Goal: Task Accomplishment & Management: Use online tool/utility

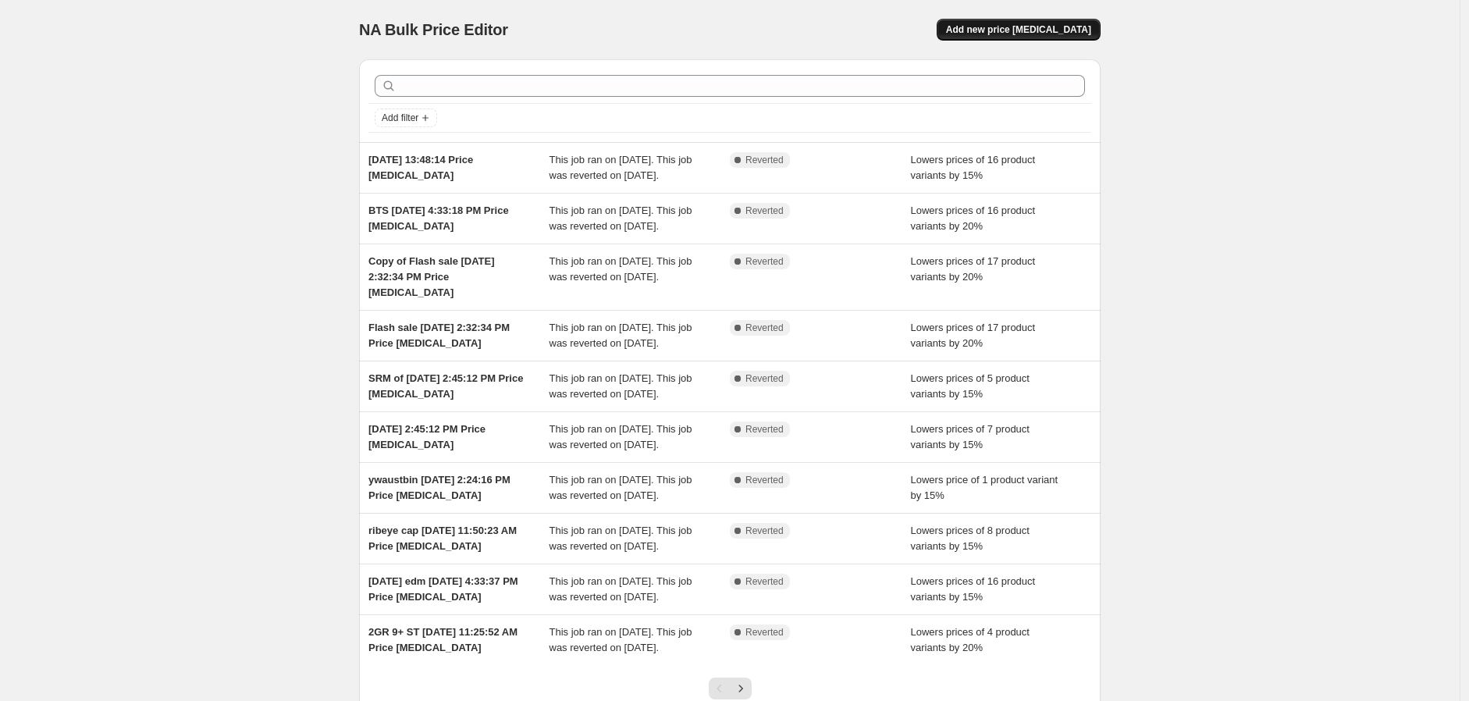
click at [1030, 38] on button "Add new price [MEDICAL_DATA]" at bounding box center [1019, 30] width 164 height 22
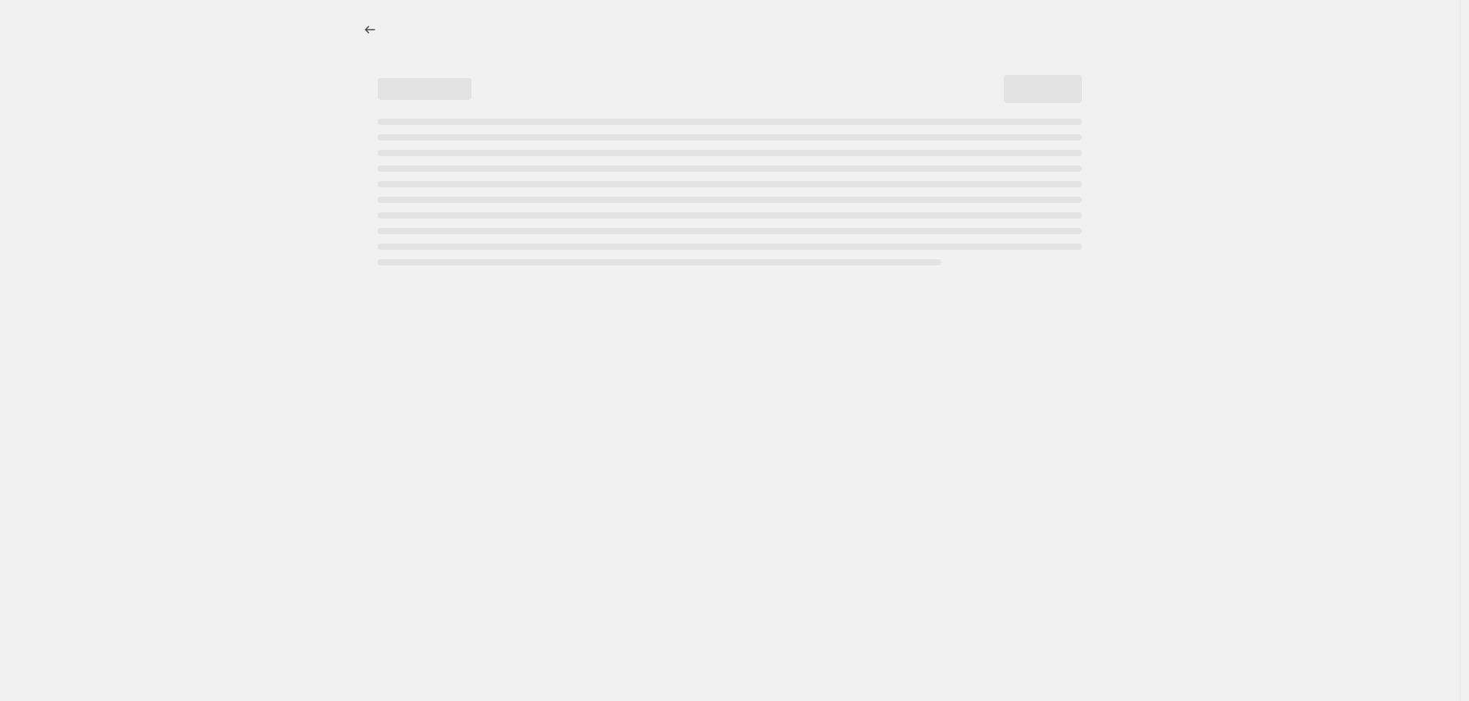
select select "percentage"
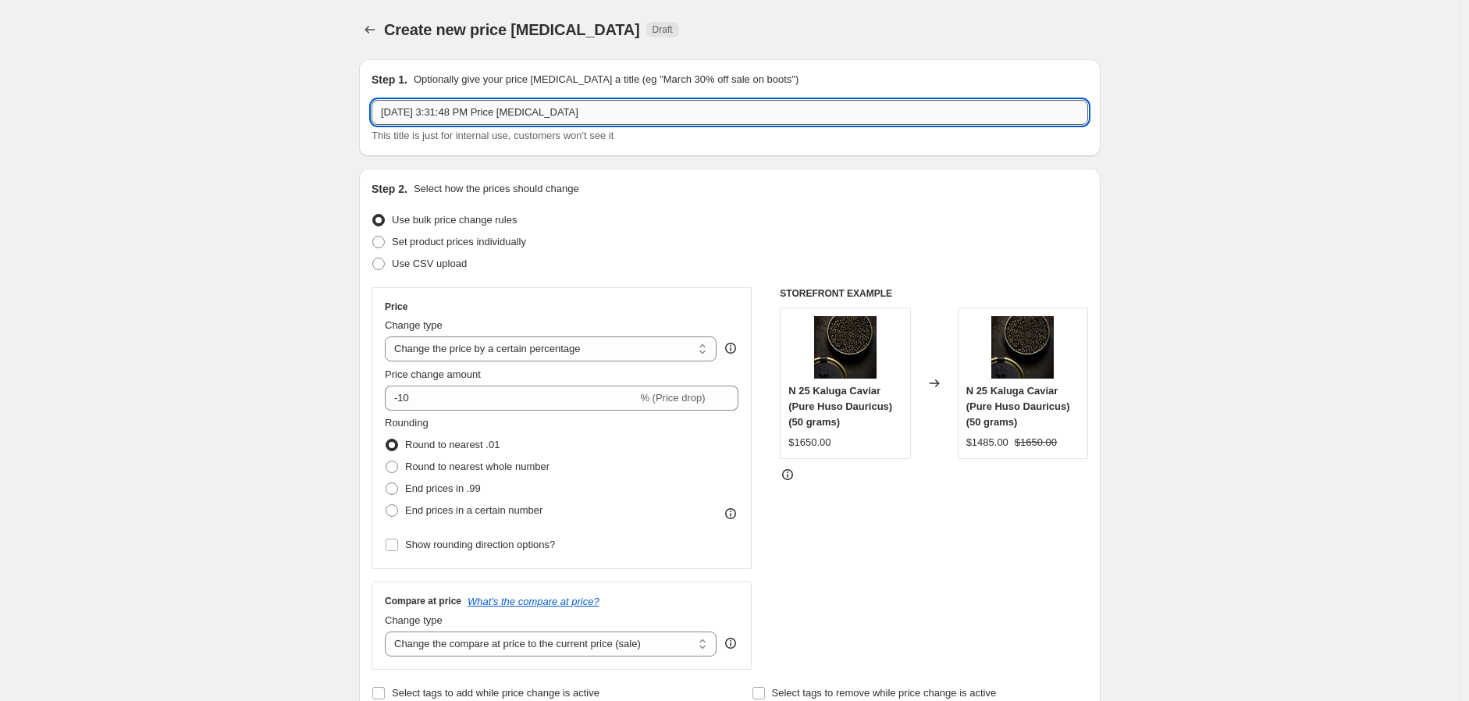
click at [385, 106] on input "[DATE] 3:31:48 PM Price [MEDICAL_DATA]" at bounding box center [730, 112] width 717 height 25
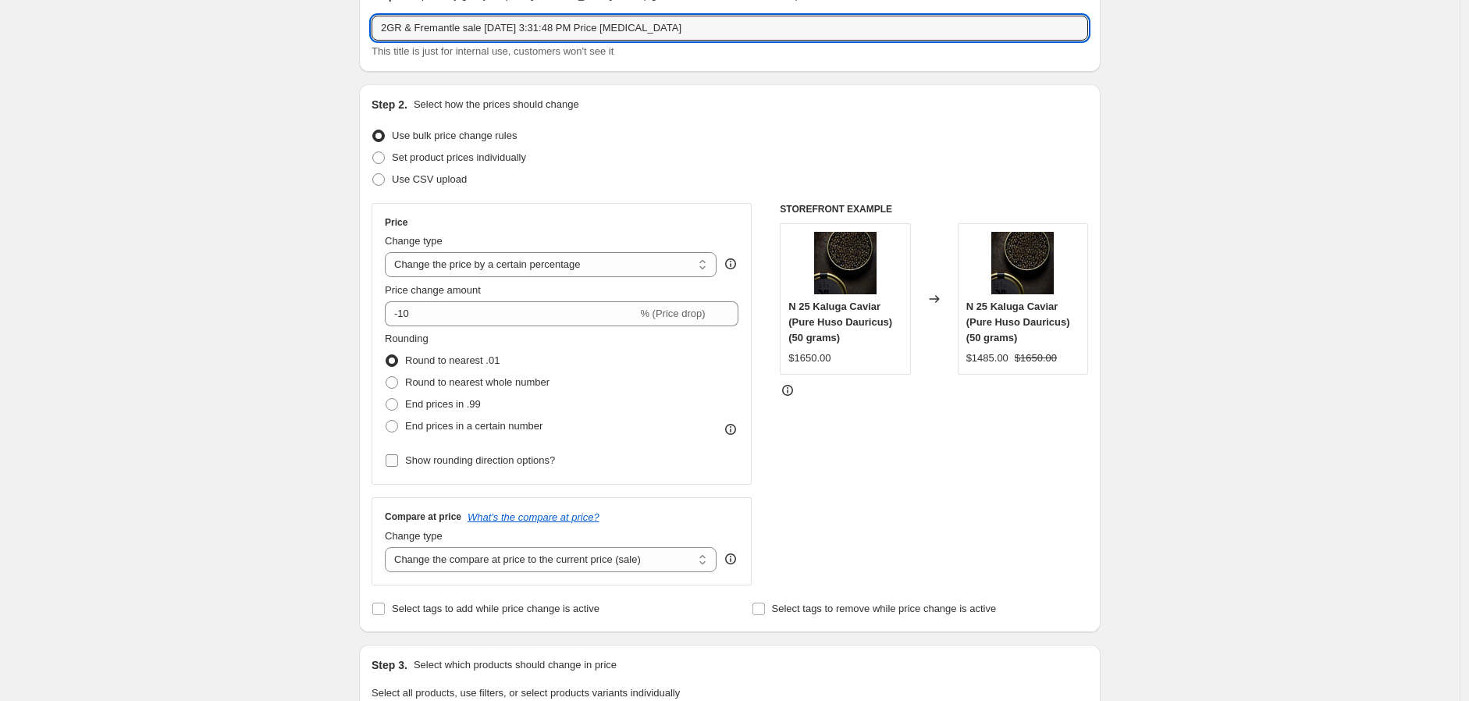
scroll to position [260, 0]
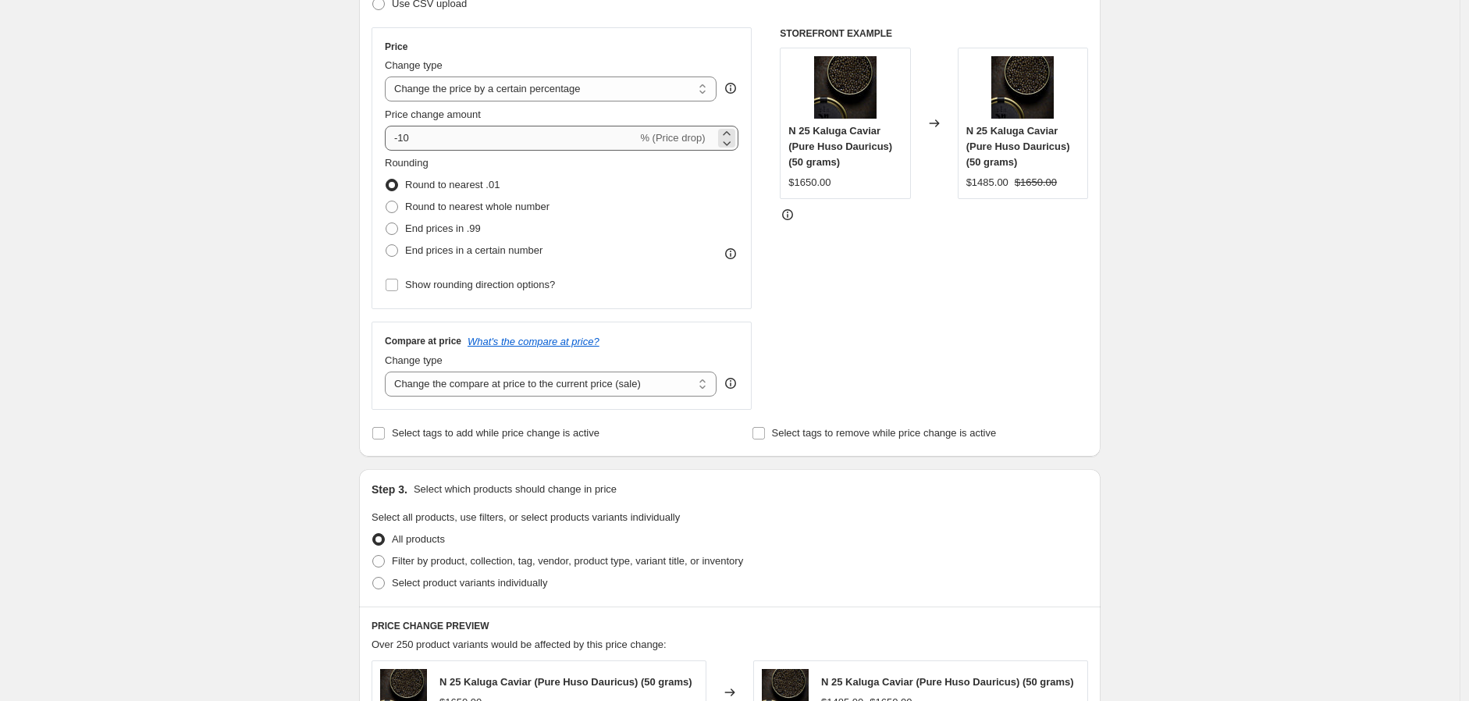
type input "2GR & Fremantle sale [DATE] 3:31:48 PM Price [MEDICAL_DATA]"
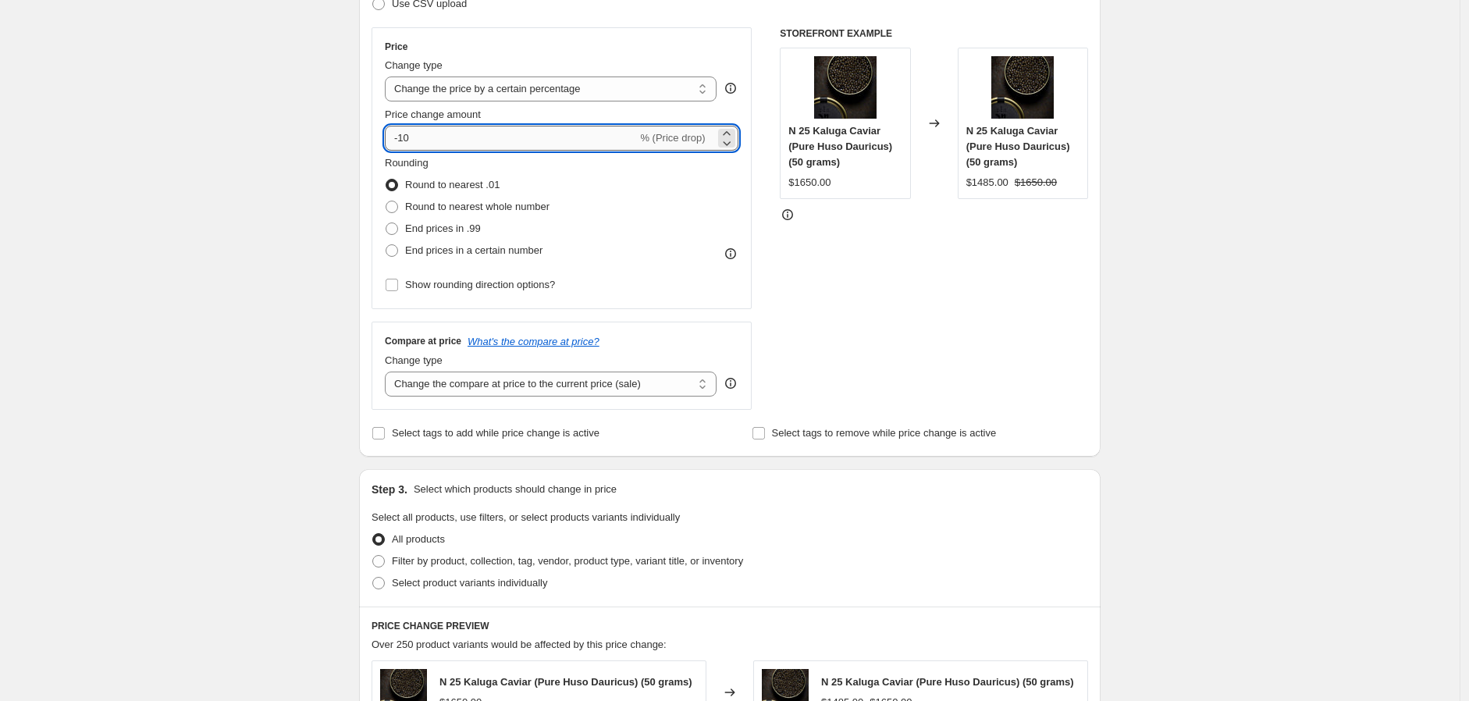
click at [484, 134] on input "-10" at bounding box center [511, 138] width 252 height 25
type input "-15"
click at [338, 158] on div "Create new price [MEDICAL_DATA]. This page is ready Create new price [MEDICAL_D…" at bounding box center [730, 527] width 1460 height 1575
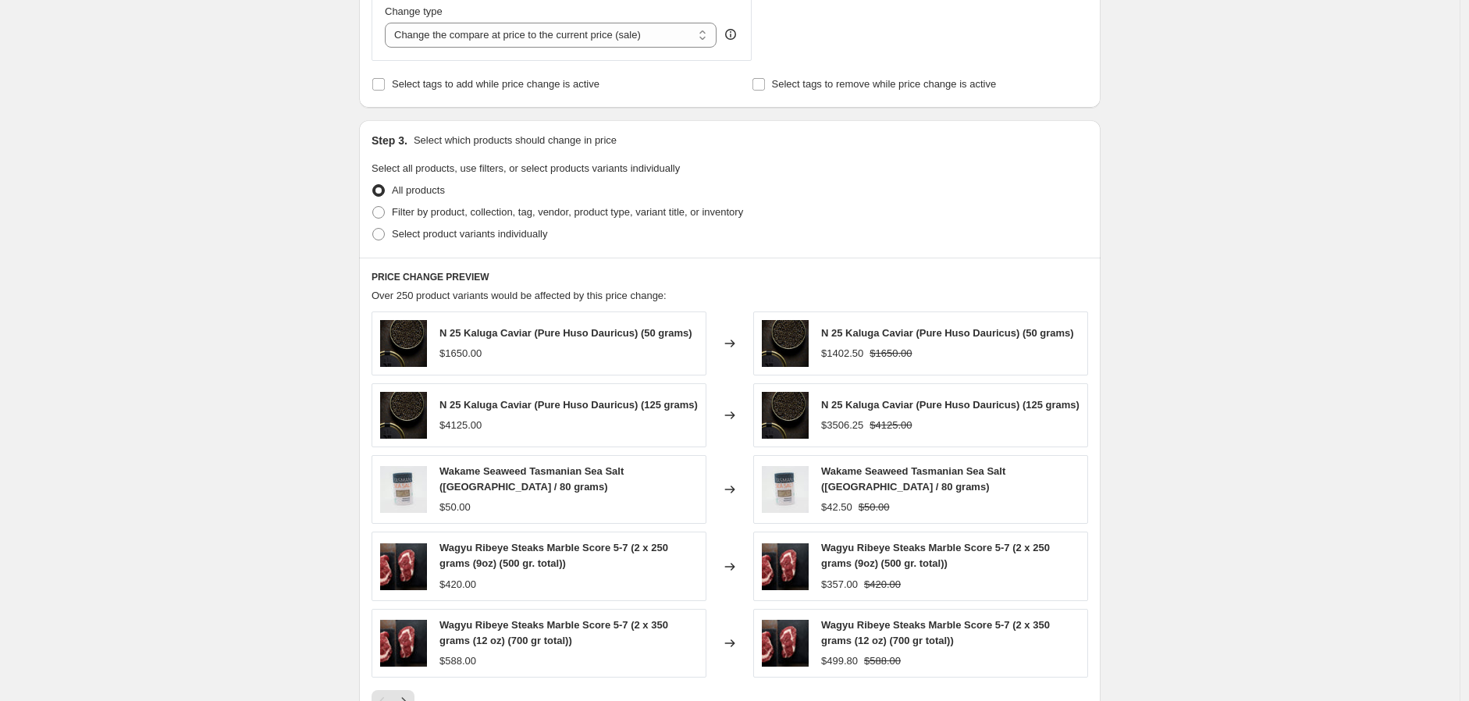
scroll to position [693, 0]
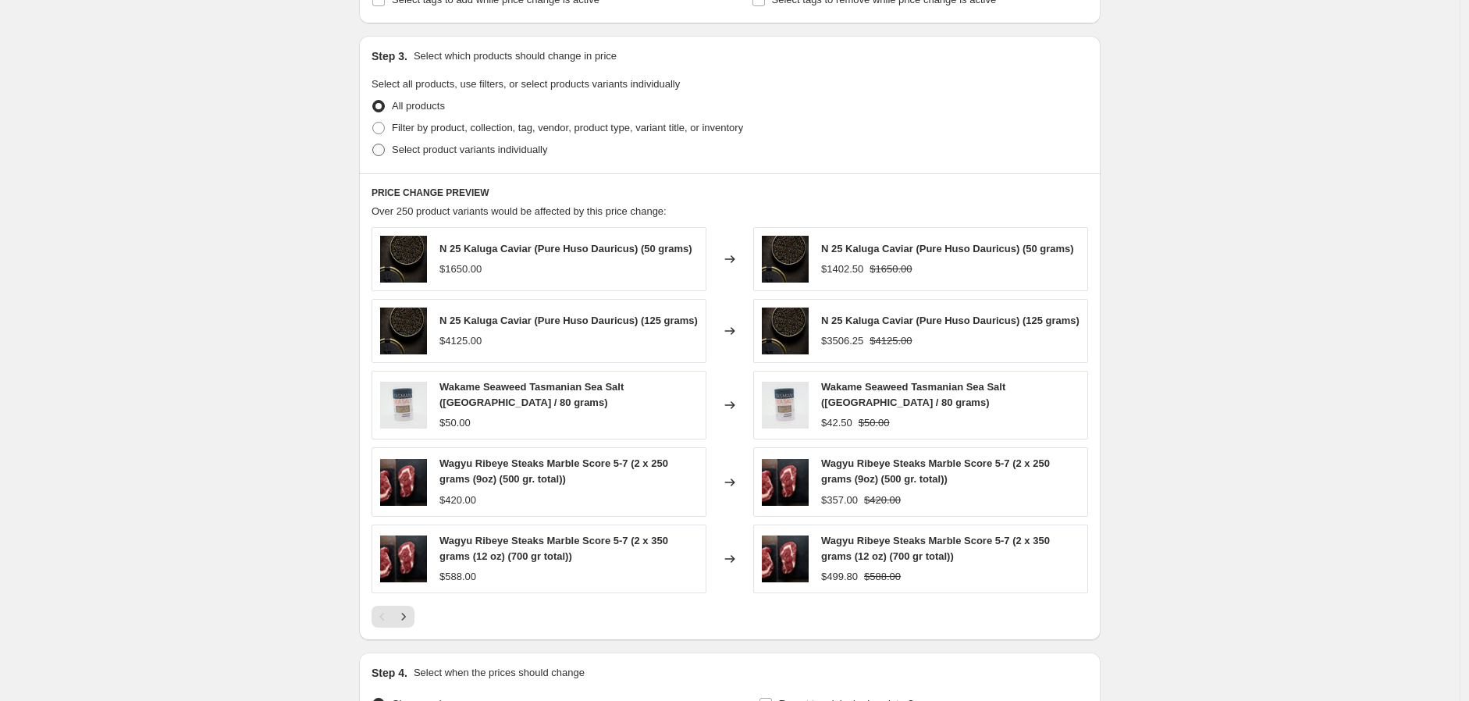
click at [454, 141] on label "Select product variants individually" at bounding box center [460, 150] width 176 height 22
click at [373, 144] on input "Select product variants individually" at bounding box center [372, 144] width 1 height 1
radio input "true"
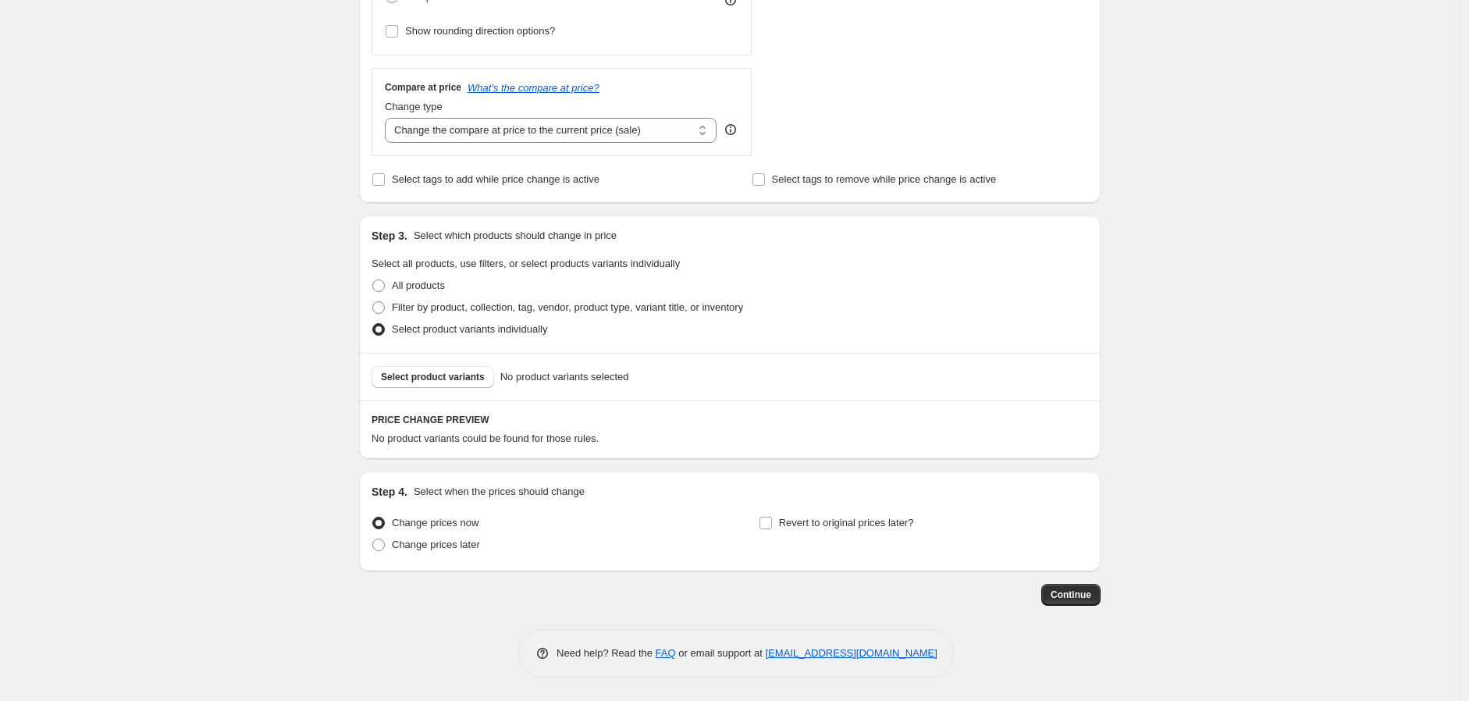
scroll to position [514, 0]
click at [455, 379] on span "Select product variants" at bounding box center [433, 377] width 104 height 12
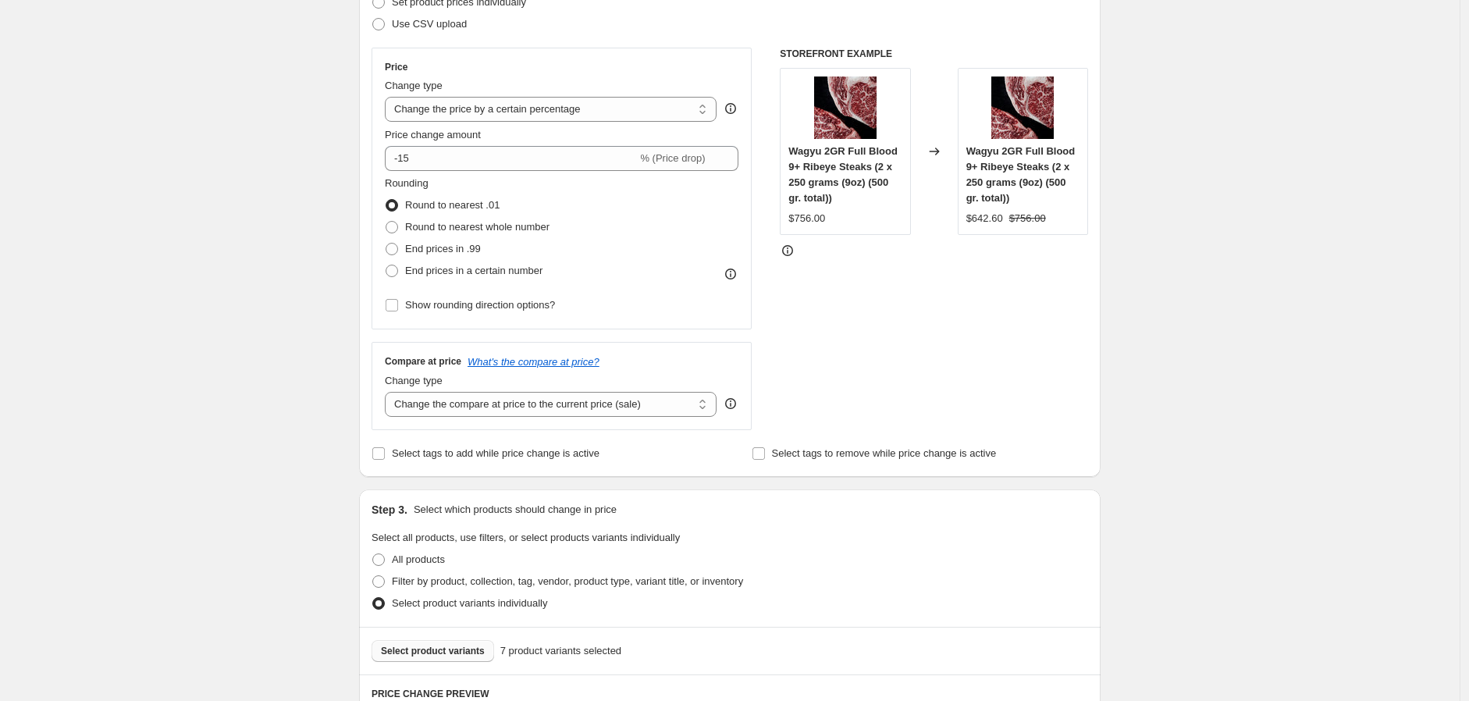
scroll to position [0, 0]
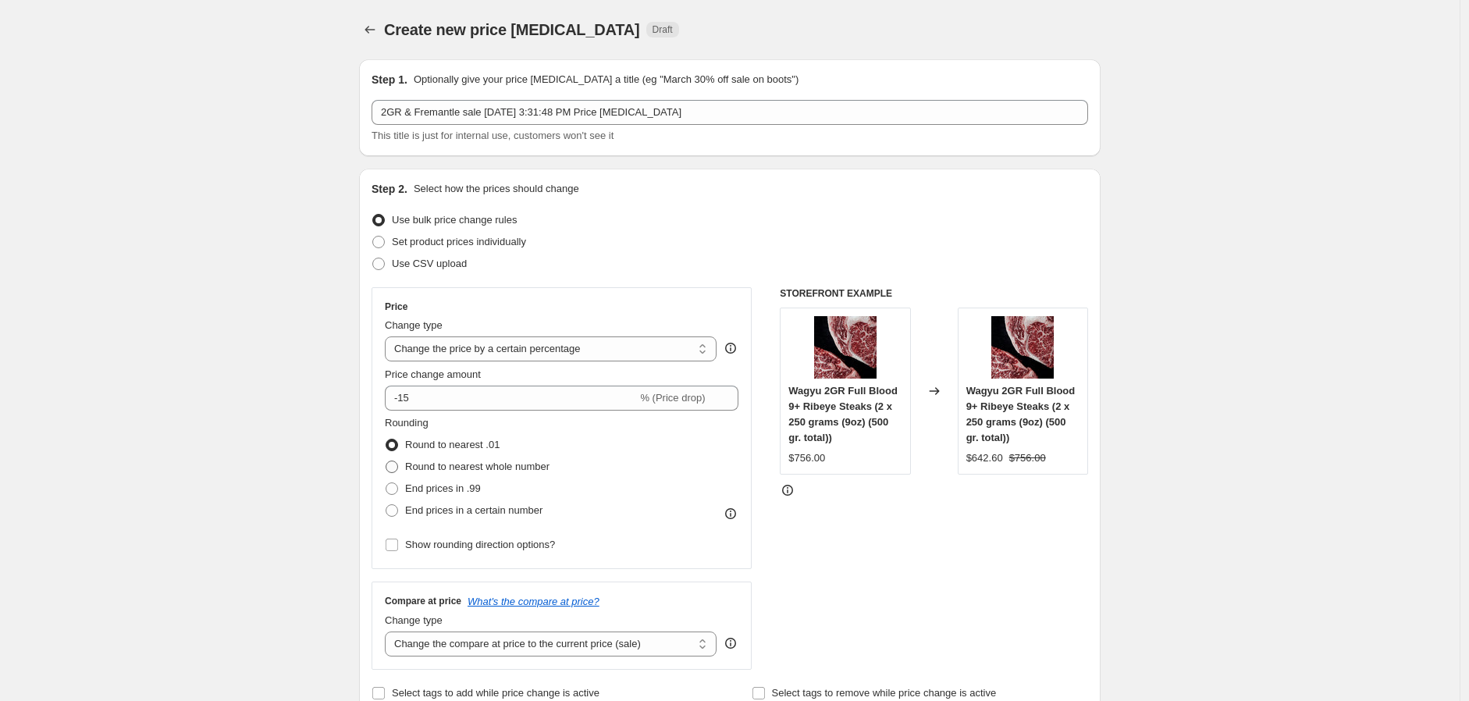
click at [479, 476] on label "Round to nearest whole number" at bounding box center [467, 467] width 165 height 22
click at [386, 461] on input "Round to nearest whole number" at bounding box center [386, 461] width 1 height 1
radio input "true"
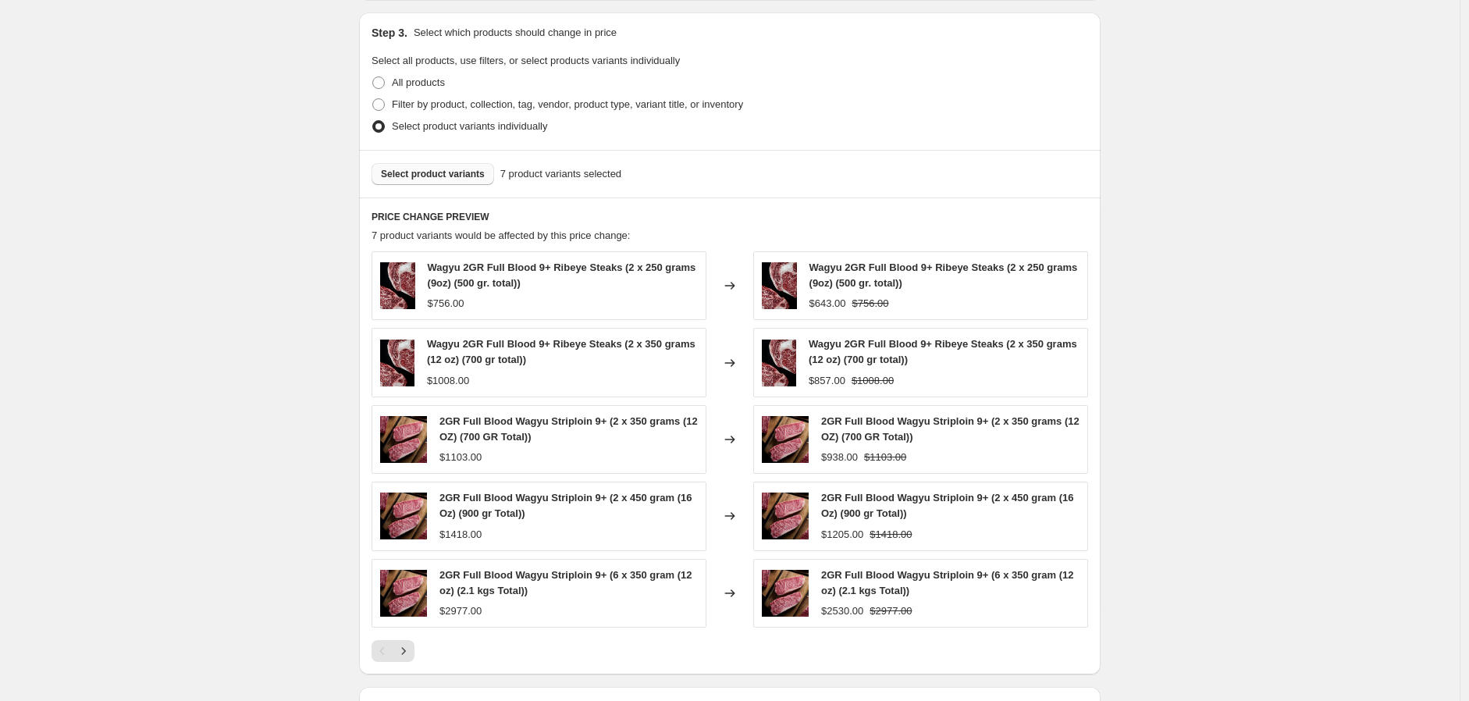
scroll to position [781, 0]
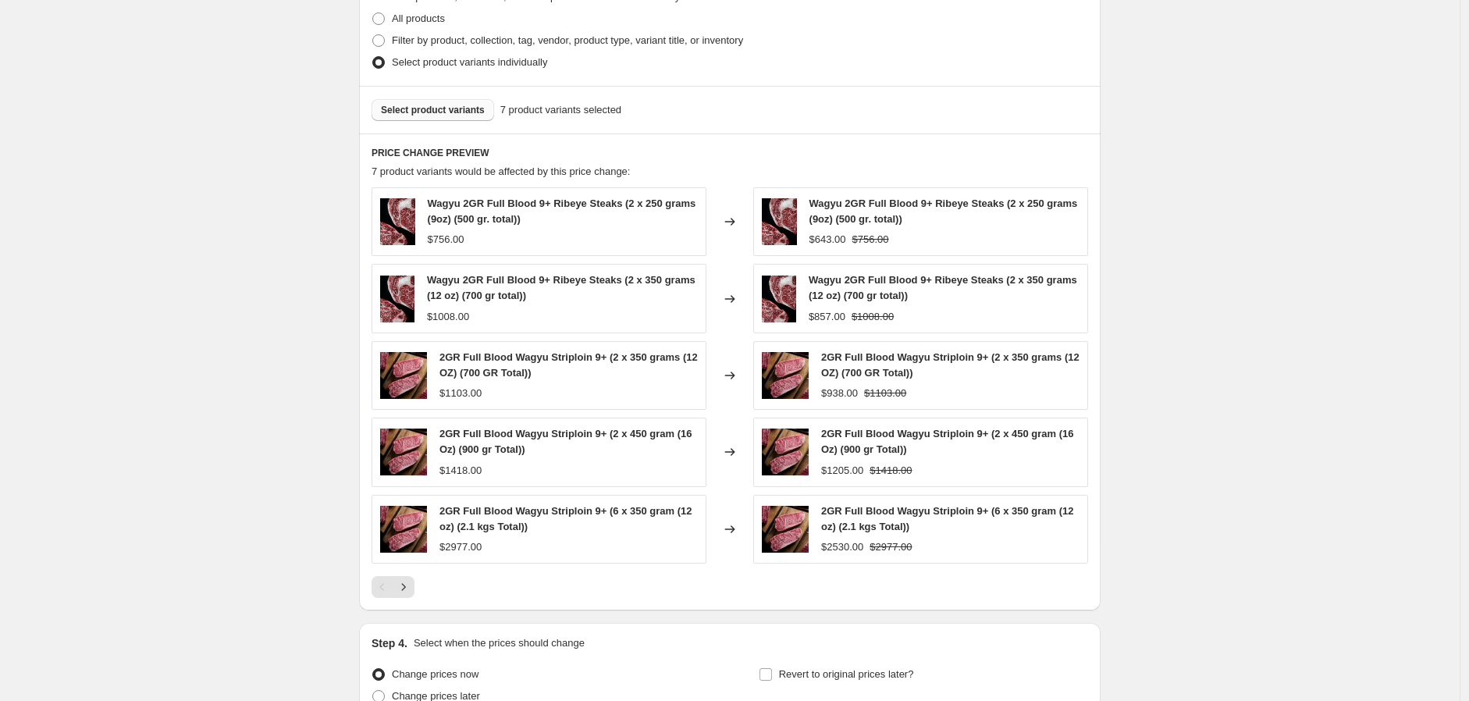
click at [472, 102] on button "Select product variants" at bounding box center [433, 110] width 123 height 22
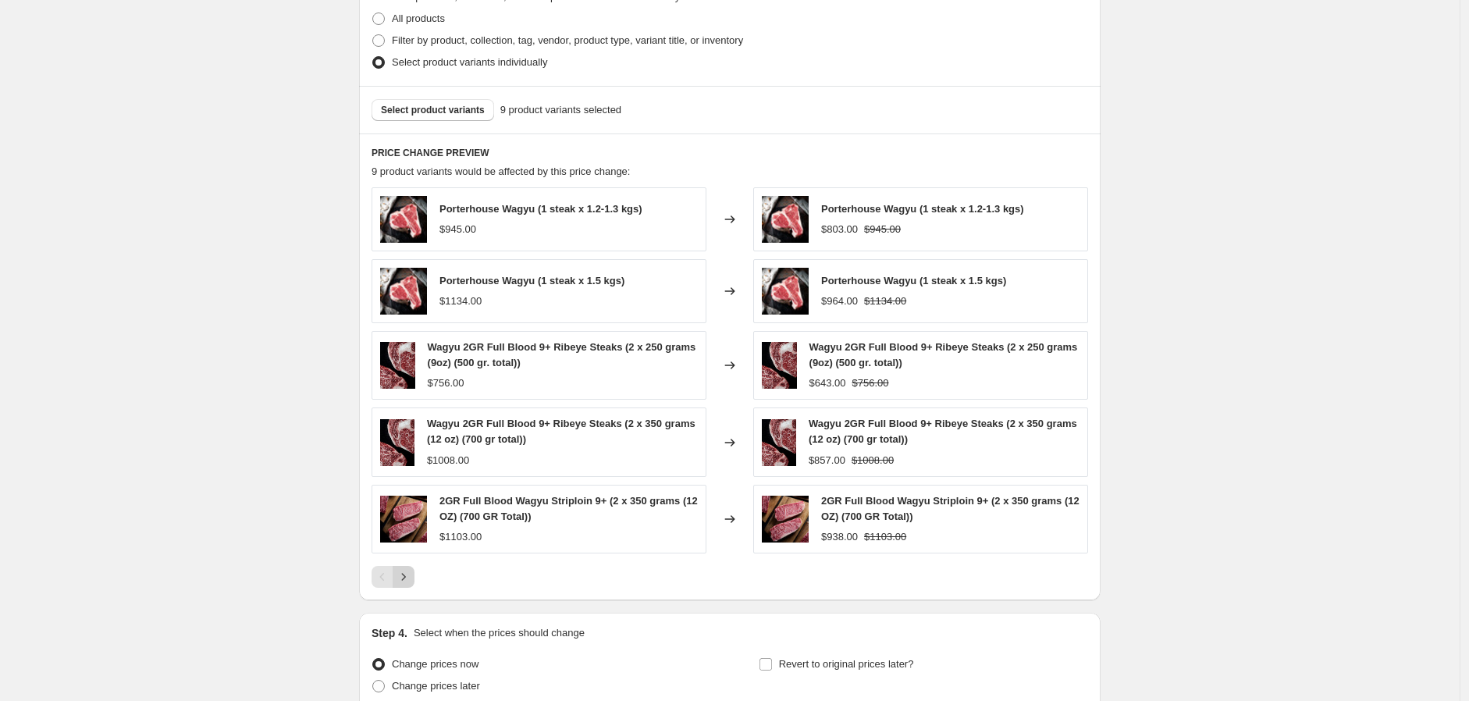
click at [408, 582] on icon "Next" at bounding box center [404, 577] width 16 height 16
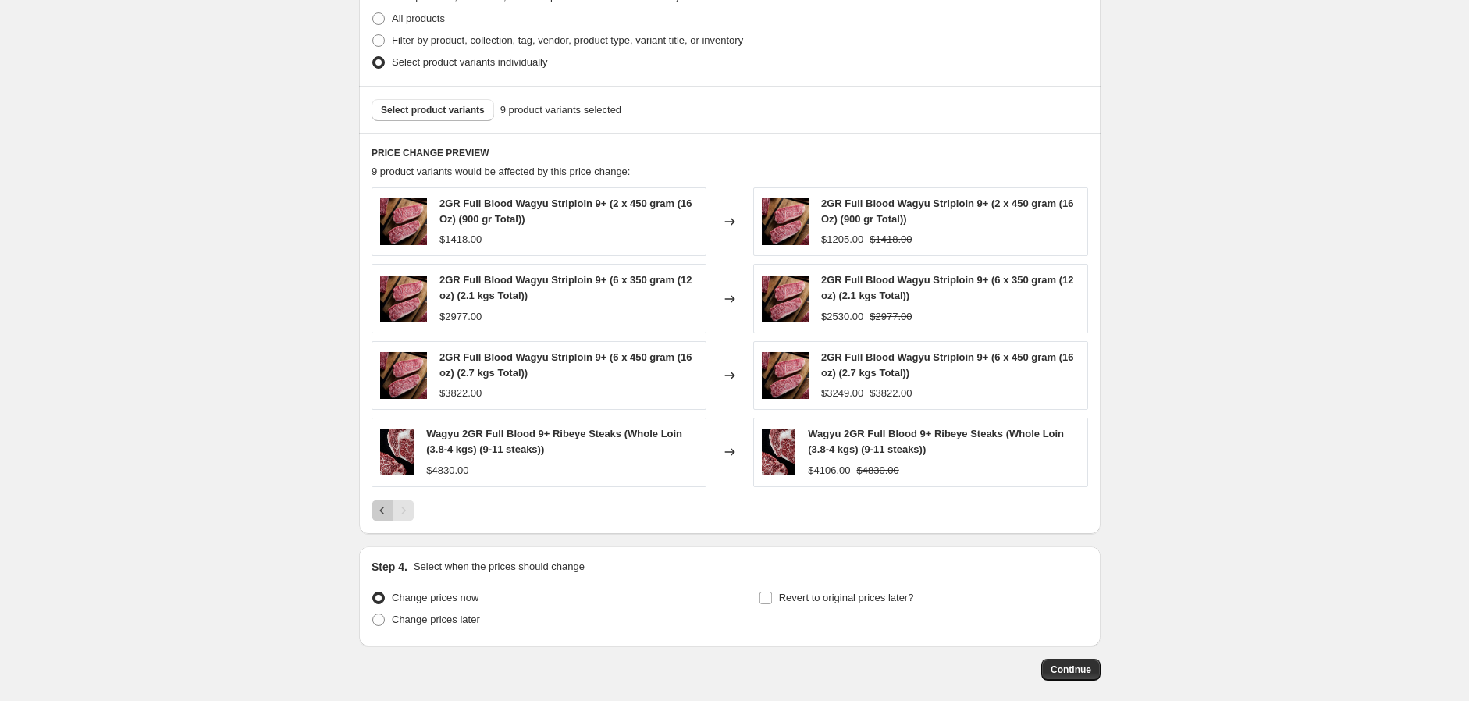
click at [381, 514] on icon "Previous" at bounding box center [383, 511] width 16 height 16
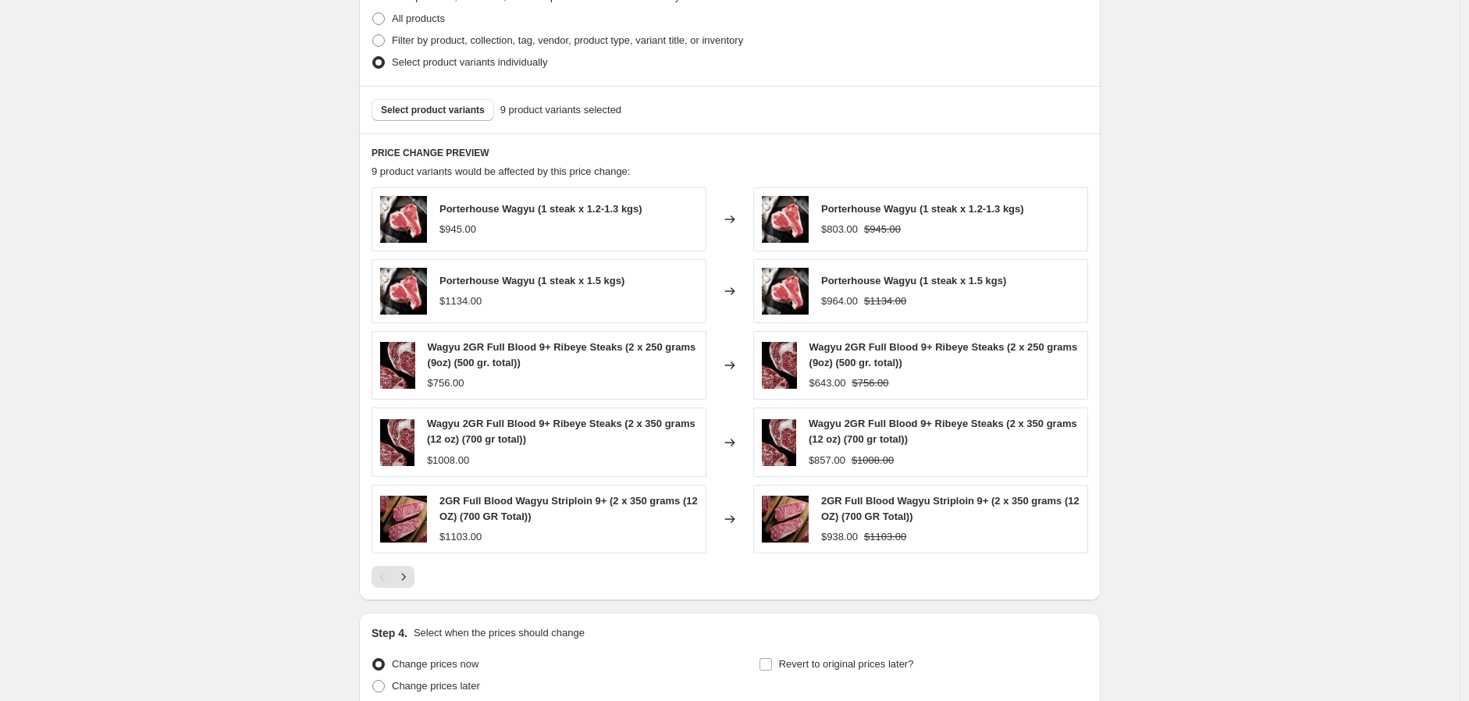
click at [447, 108] on span "Select product variants" at bounding box center [433, 110] width 104 height 12
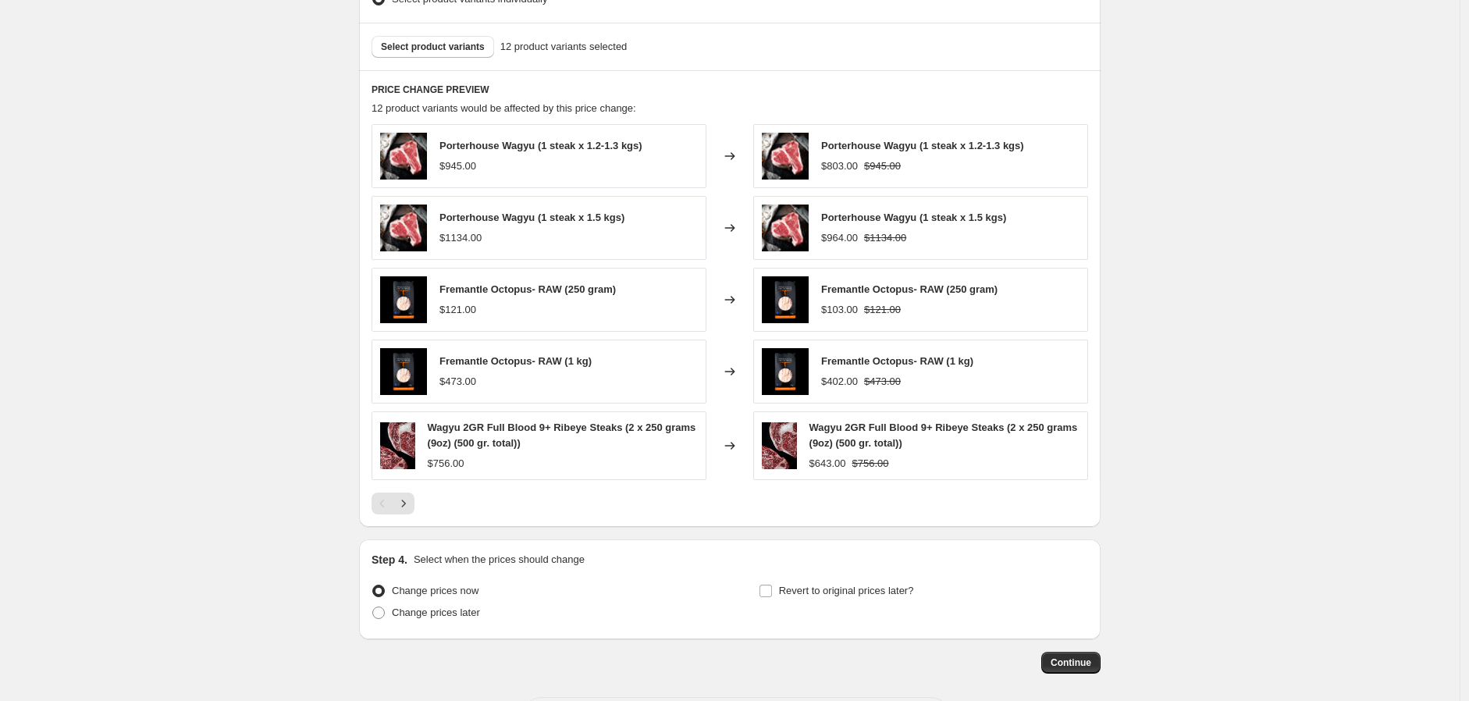
scroll to position [914, 0]
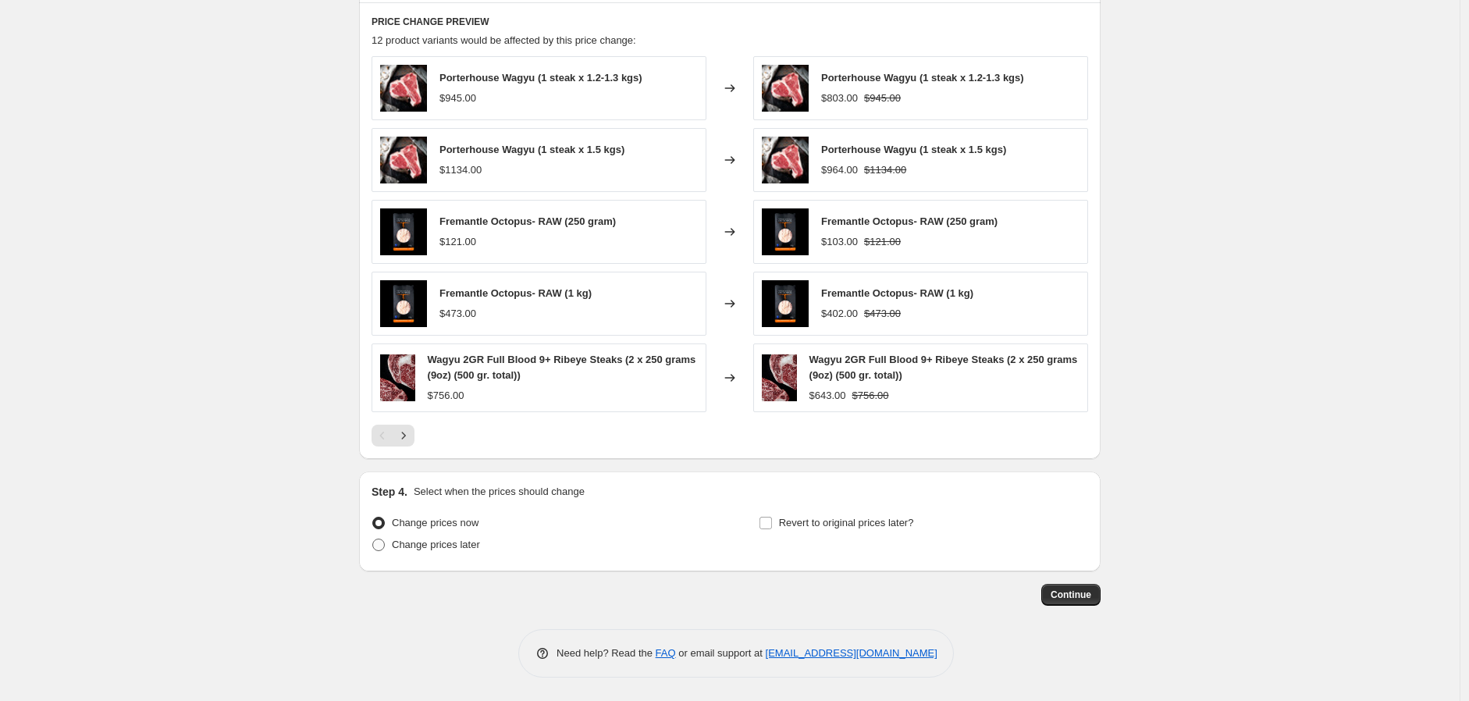
click at [459, 546] on span "Change prices later" at bounding box center [436, 545] width 88 height 12
click at [373, 539] on input "Change prices later" at bounding box center [372, 539] width 1 height 1
radio input "true"
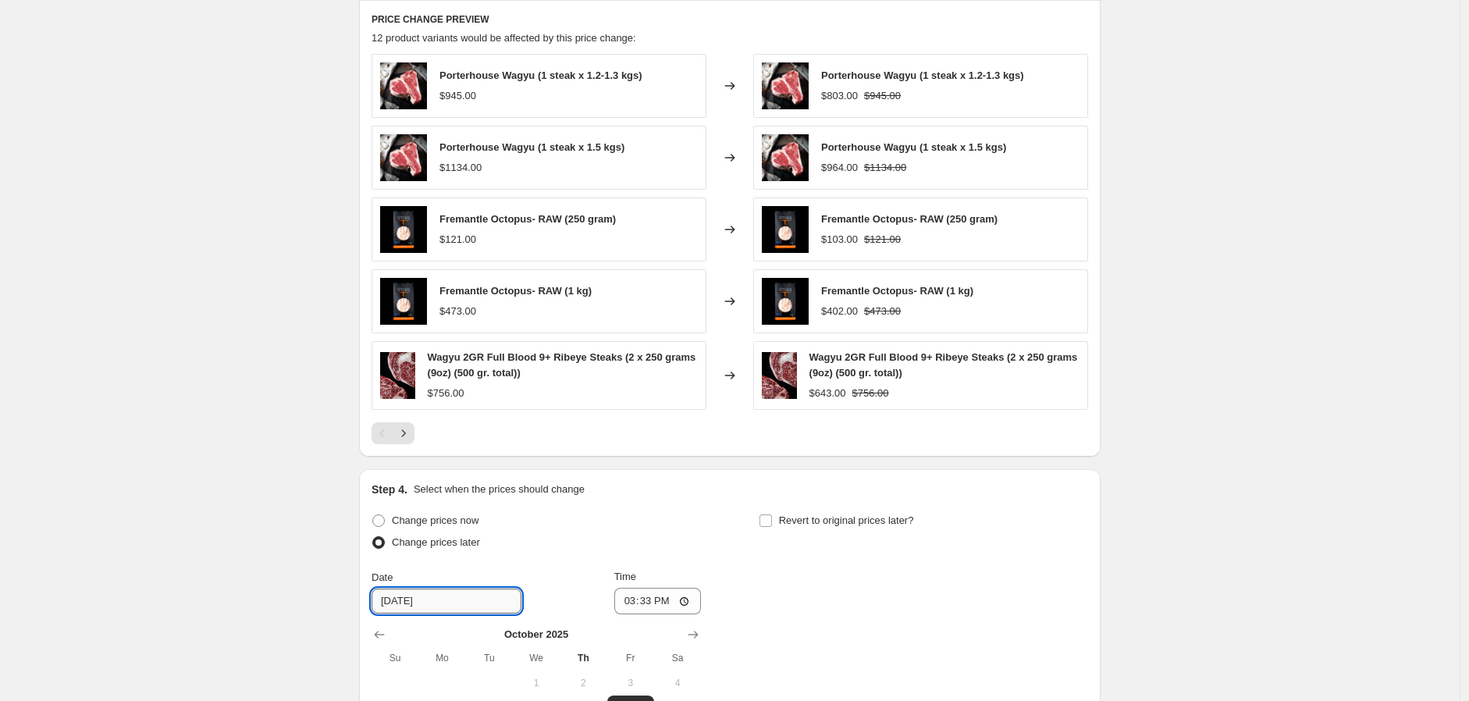
click at [446, 610] on input "[DATE]" at bounding box center [447, 601] width 150 height 25
click at [642, 547] on div "Change prices later" at bounding box center [536, 543] width 329 height 22
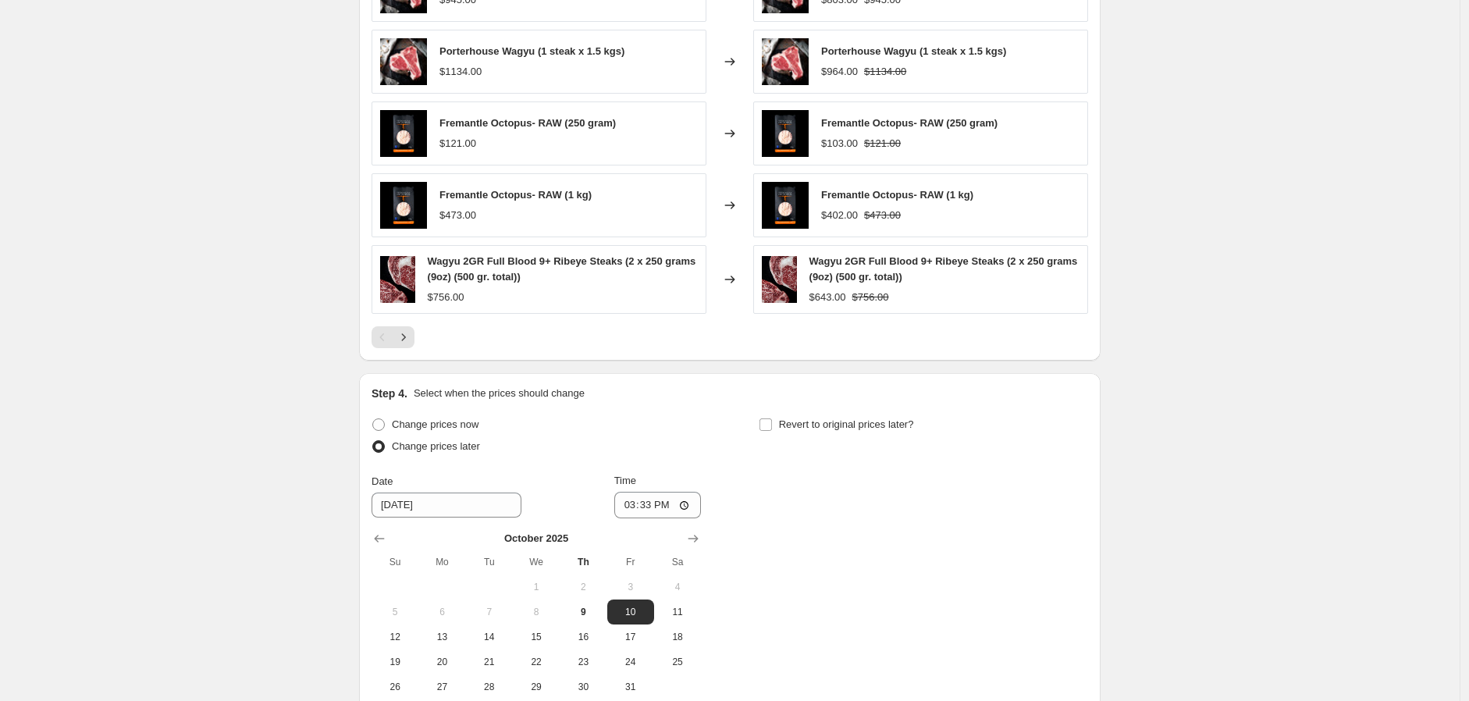
scroll to position [1087, 0]
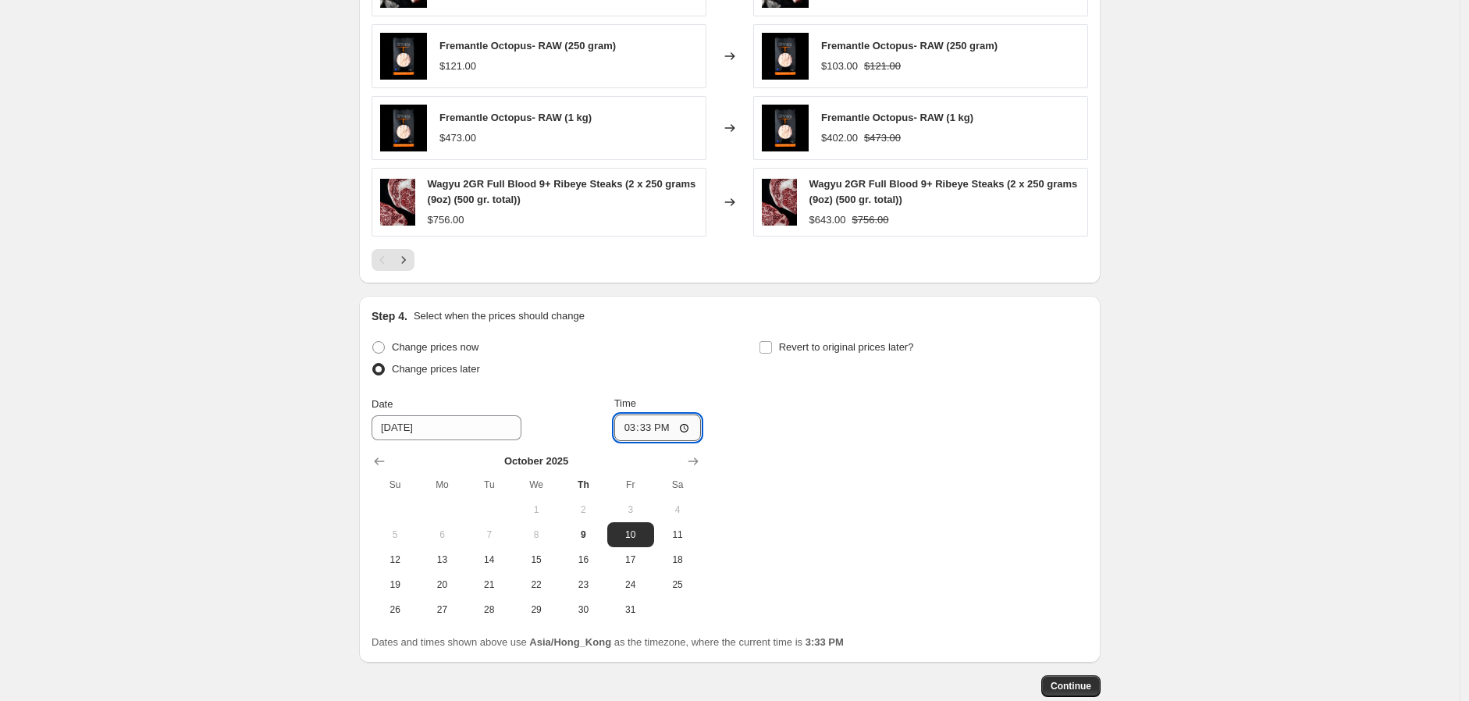
click at [646, 436] on input "15:33" at bounding box center [657, 427] width 87 height 27
click at [637, 429] on input "15:33" at bounding box center [657, 427] width 87 height 27
type input "17:00"
click at [812, 350] on span "Revert to original prices later?" at bounding box center [846, 347] width 135 height 12
click at [772, 350] on input "Revert to original prices later?" at bounding box center [766, 347] width 12 height 12
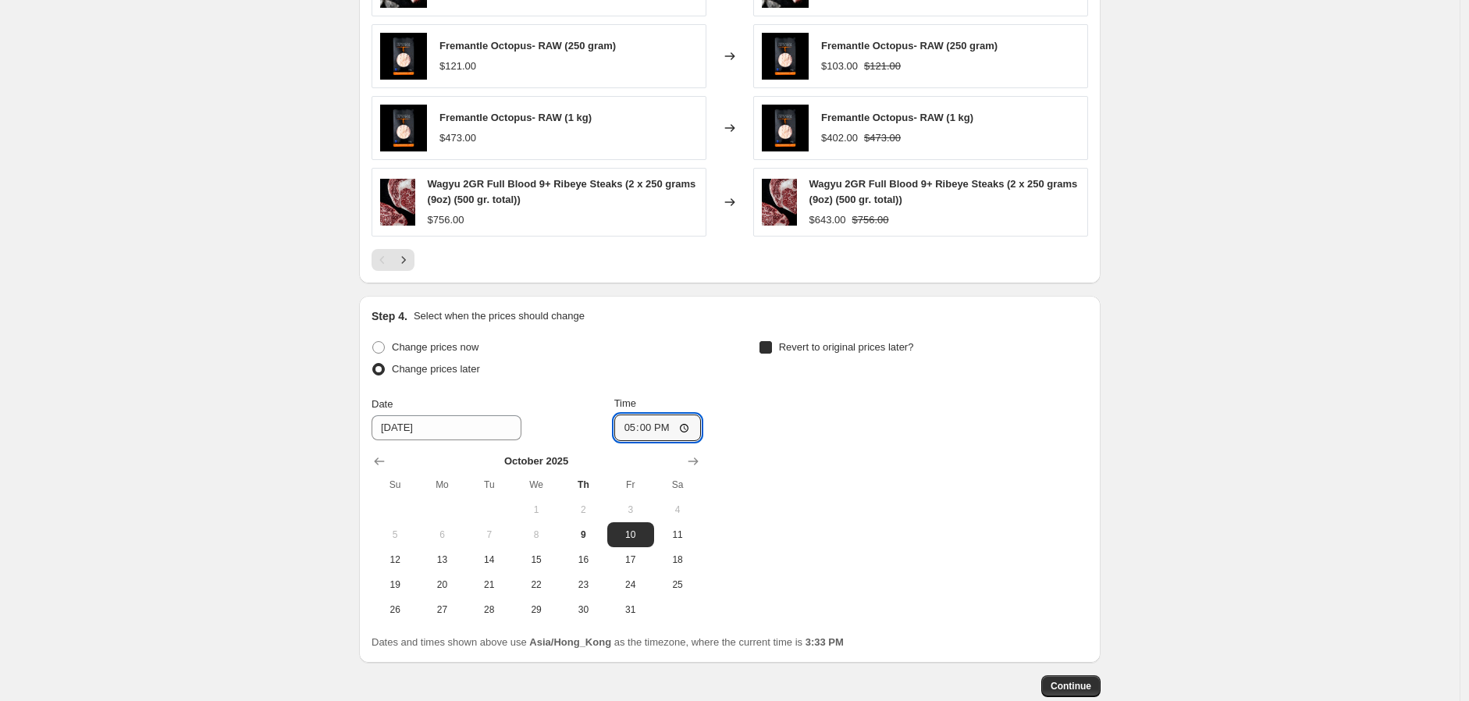
checkbox input "true"
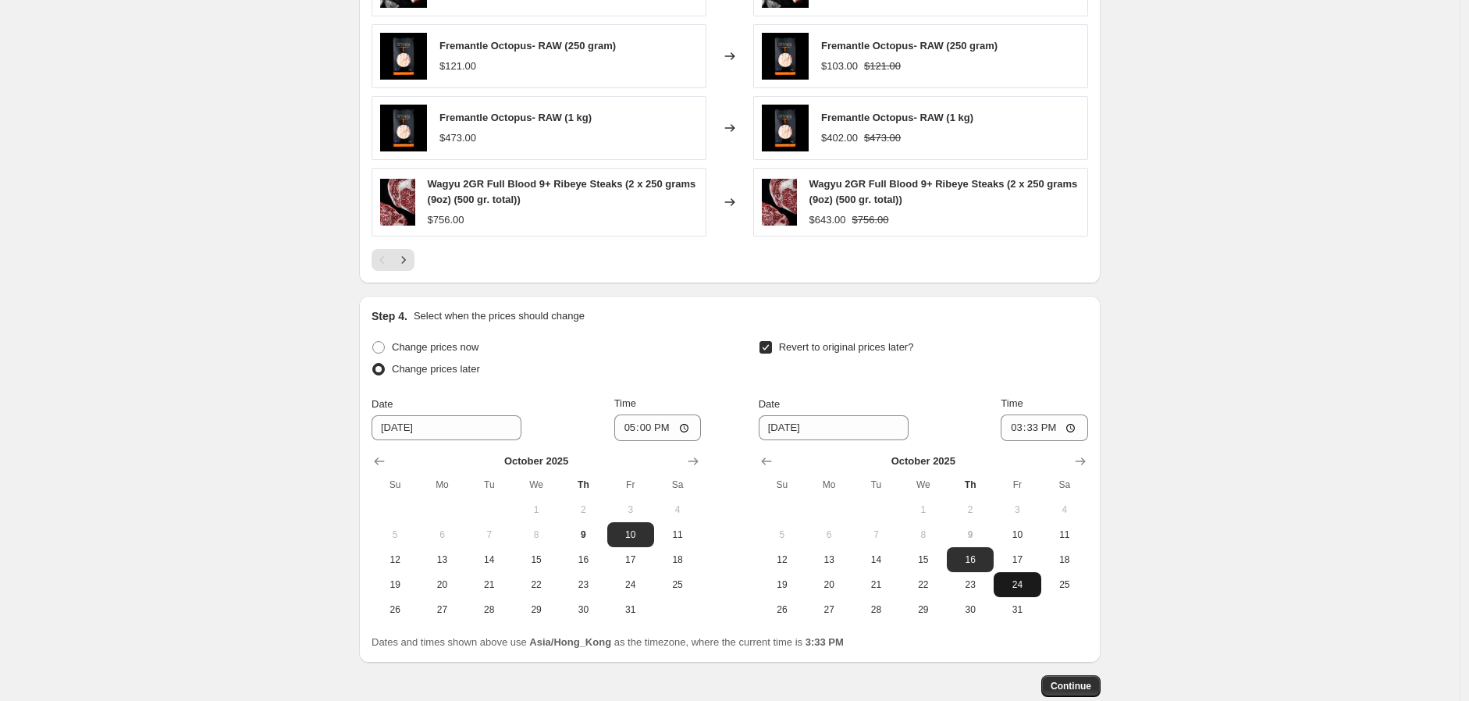
click at [1021, 582] on span "24" at bounding box center [1017, 584] width 34 height 12
drag, startPoint x: 1070, startPoint y: 577, endPoint x: 1058, endPoint y: 500, distance: 78.2
click at [1070, 575] on button "25" at bounding box center [1064, 584] width 47 height 25
type input "[DATE]"
click at [1031, 436] on input "15:33" at bounding box center [1044, 427] width 87 height 27
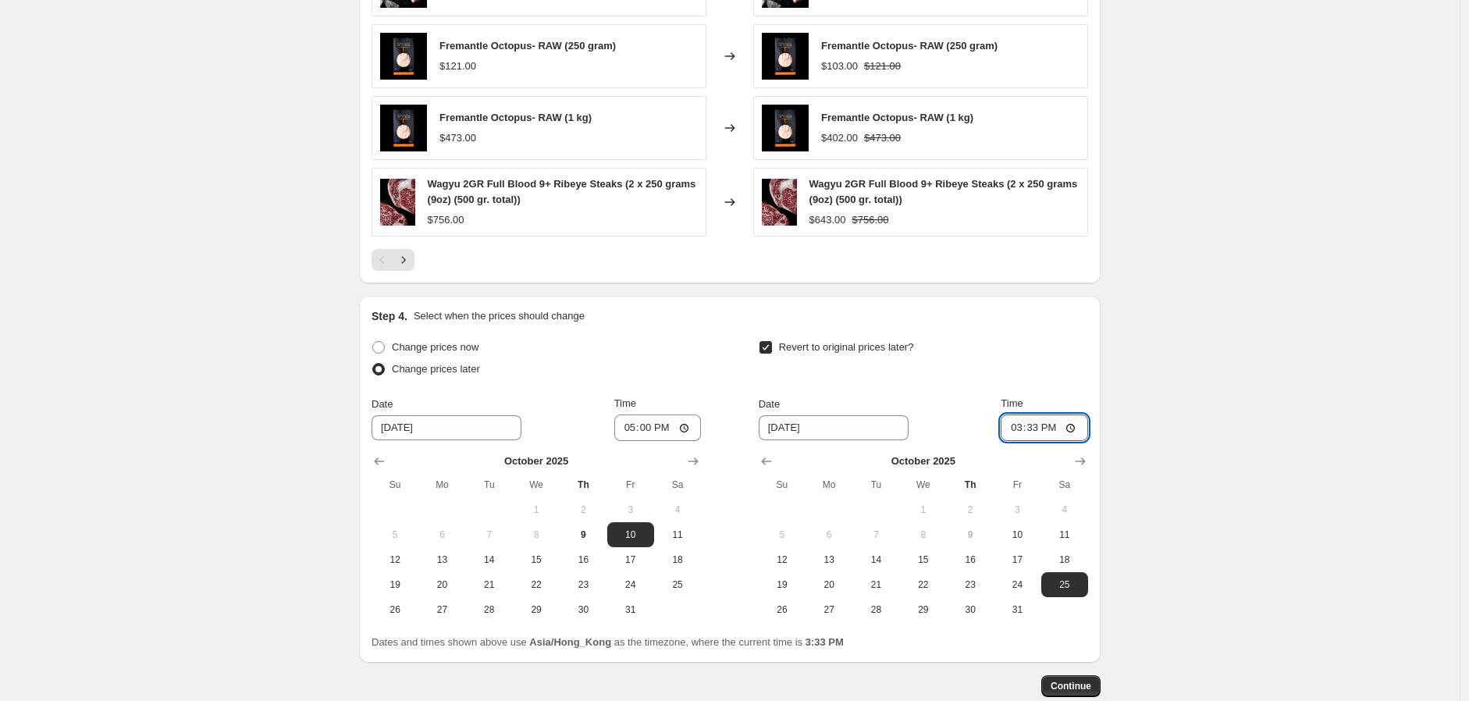
click at [1020, 428] on input "15:33" at bounding box center [1044, 427] width 87 height 27
type input "01:00"
click at [1101, 392] on div "Step 4. Select when the prices should change Change prices now Change prices la…" at bounding box center [730, 479] width 742 height 367
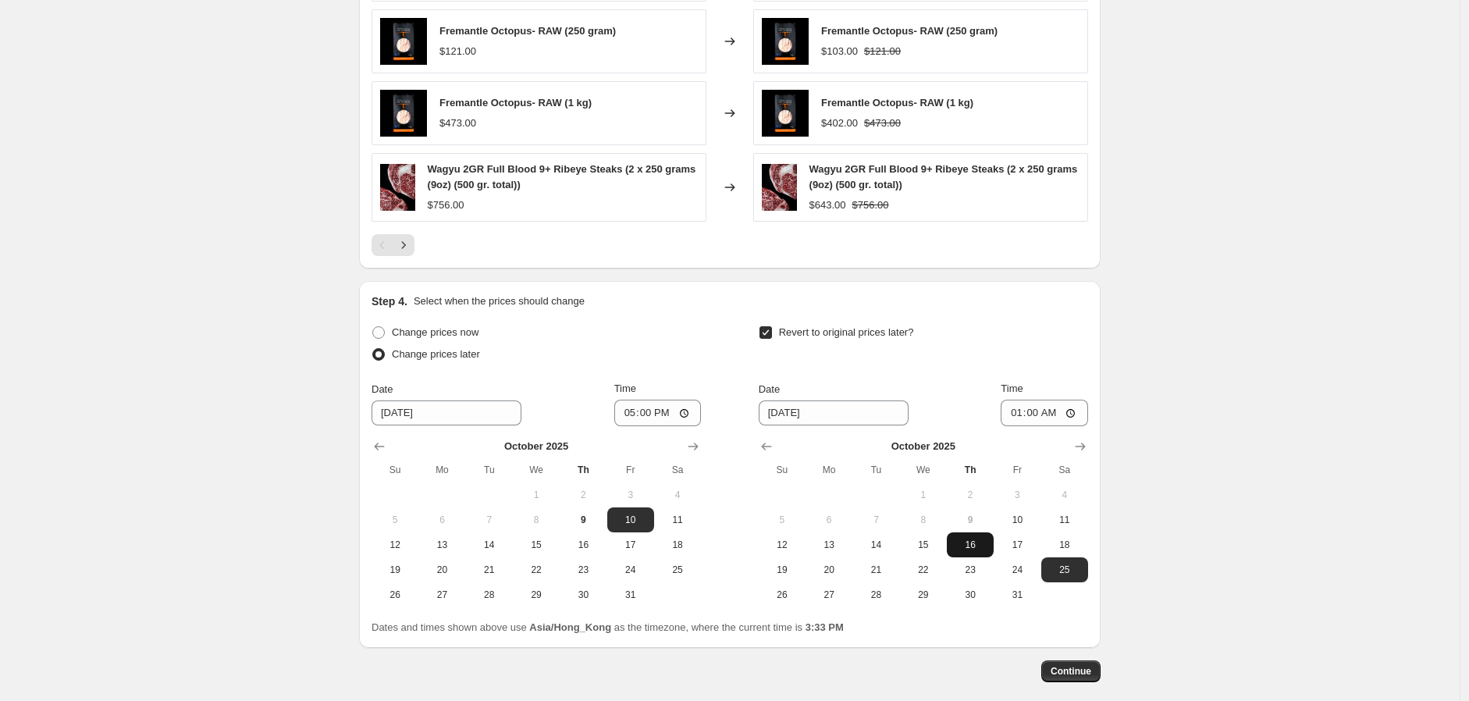
scroll to position [1180, 0]
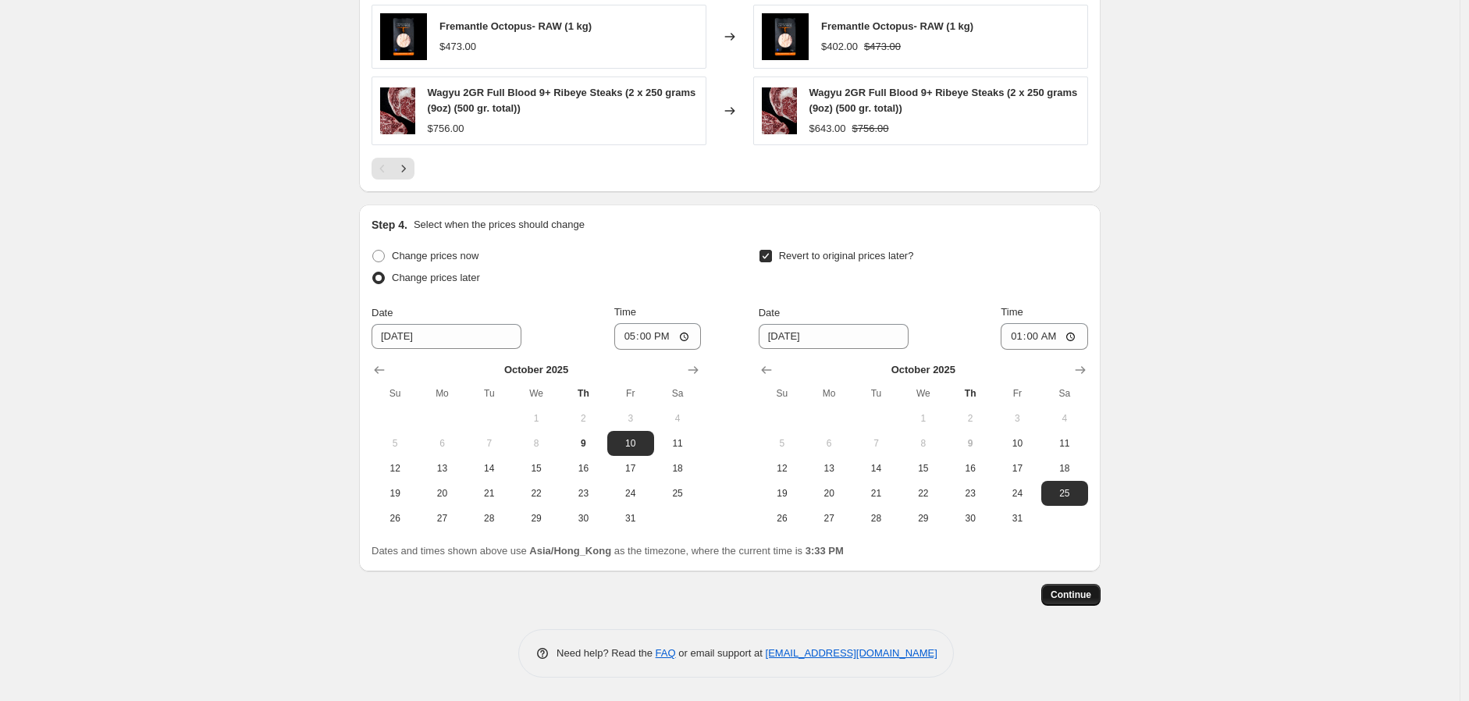
click at [1085, 595] on span "Continue" at bounding box center [1071, 595] width 41 height 12
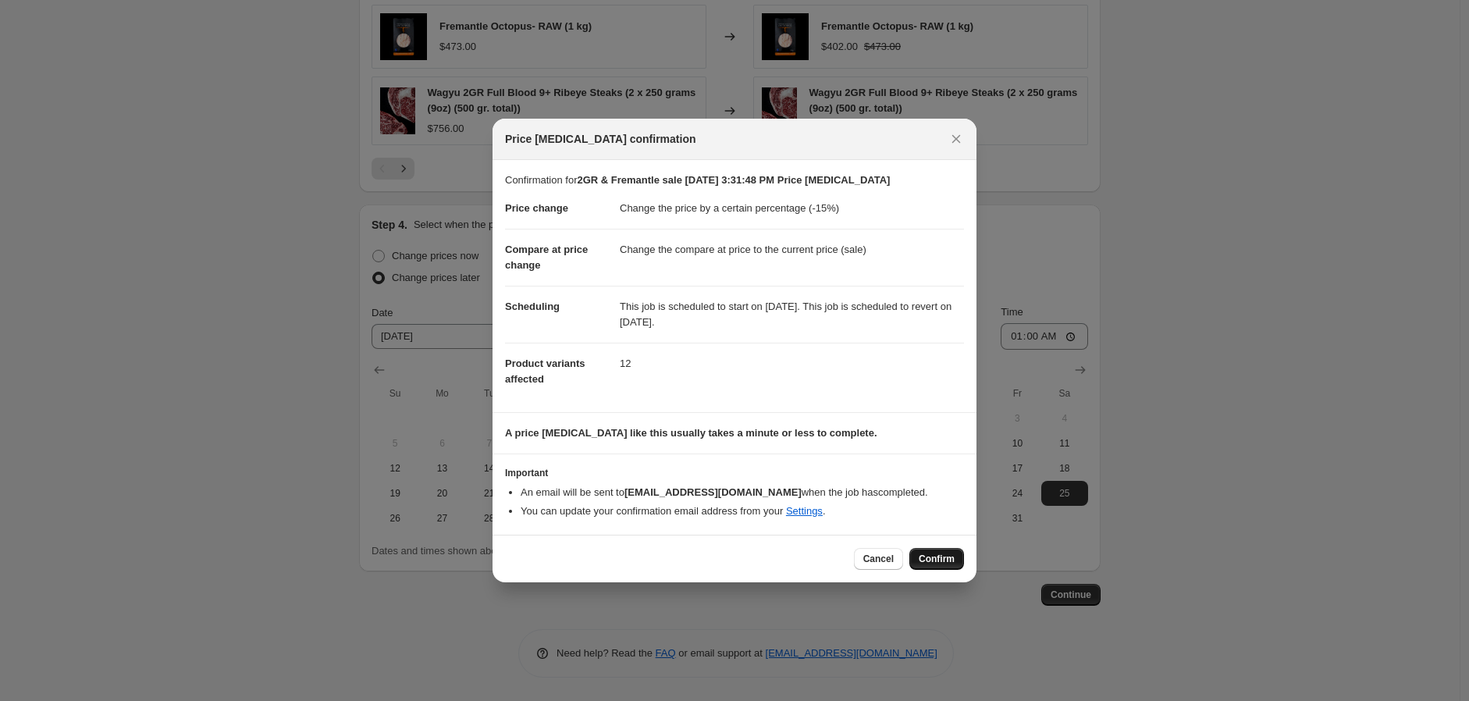
click at [934, 553] on span "Confirm" at bounding box center [937, 559] width 36 height 12
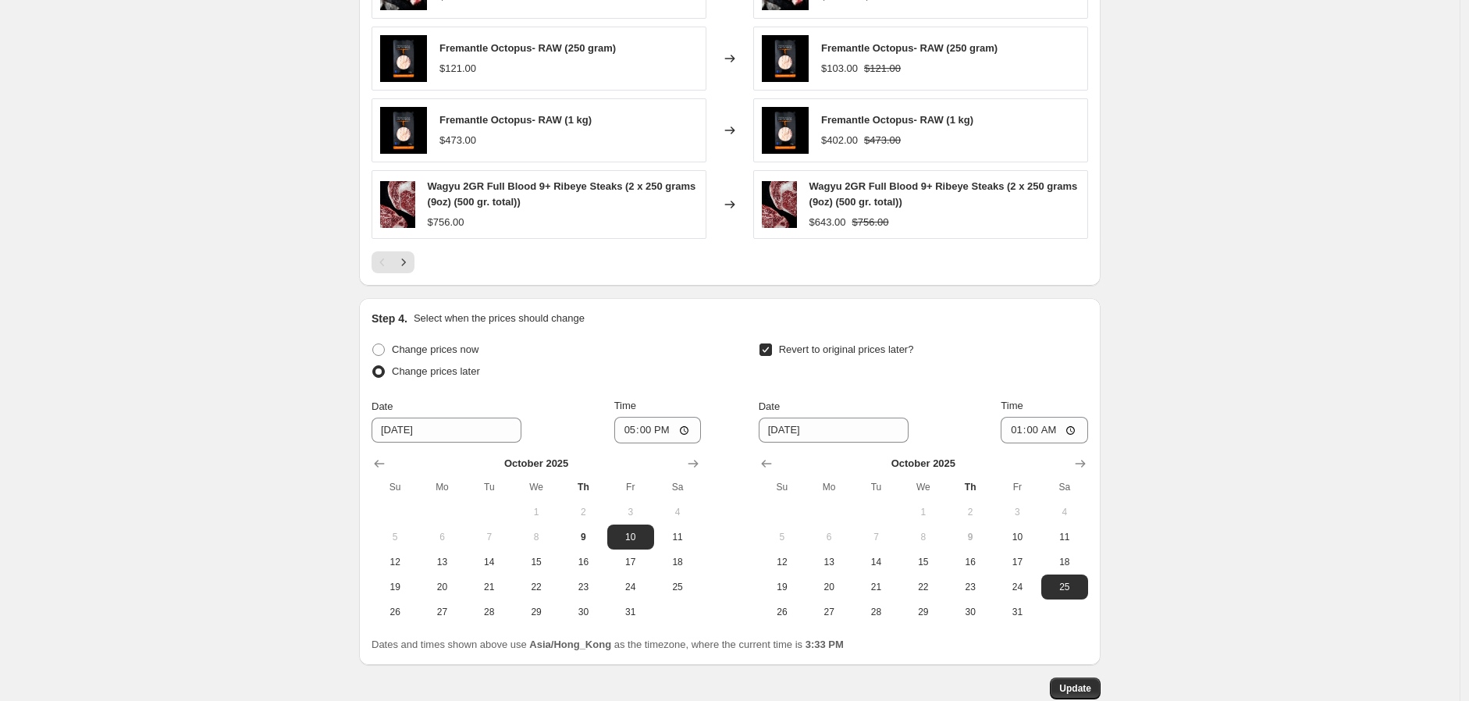
scroll to position [1267, 0]
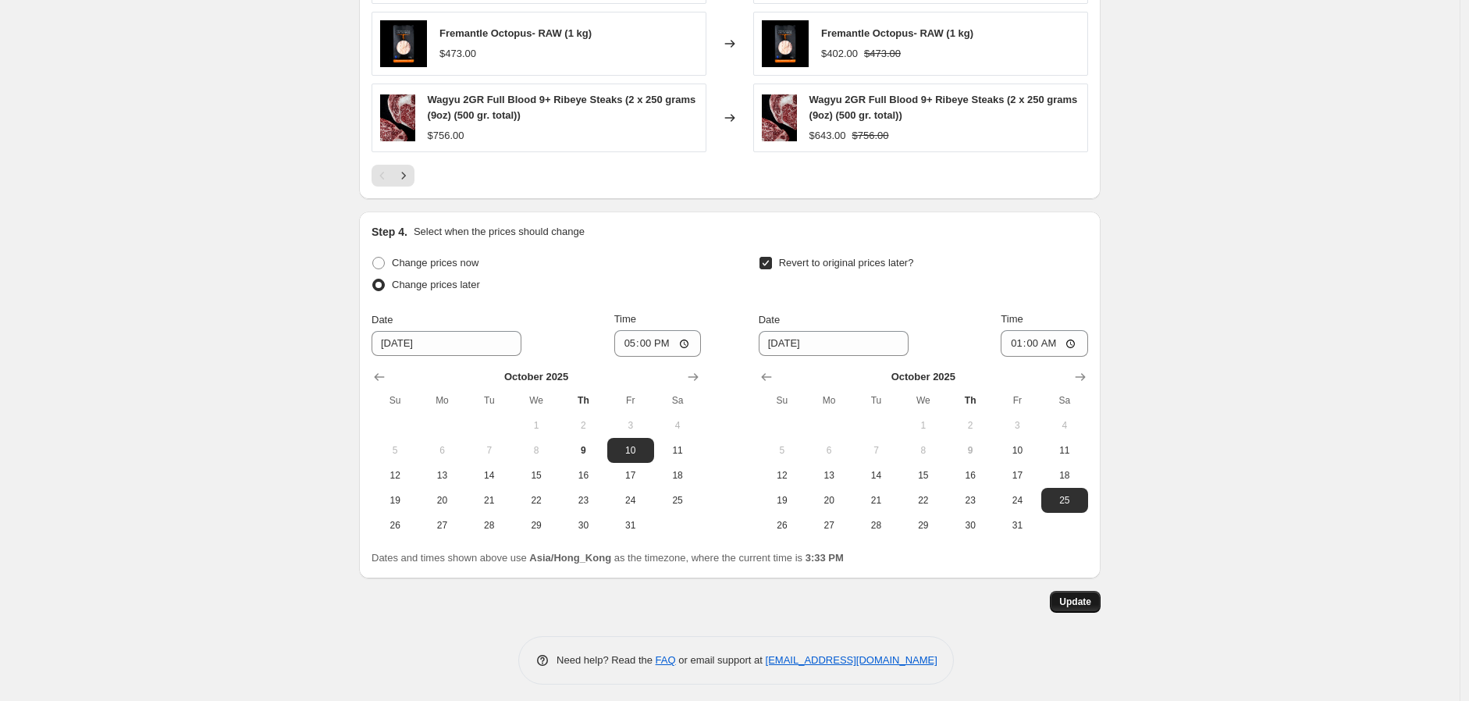
click at [1073, 595] on button "Update" at bounding box center [1075, 602] width 51 height 22
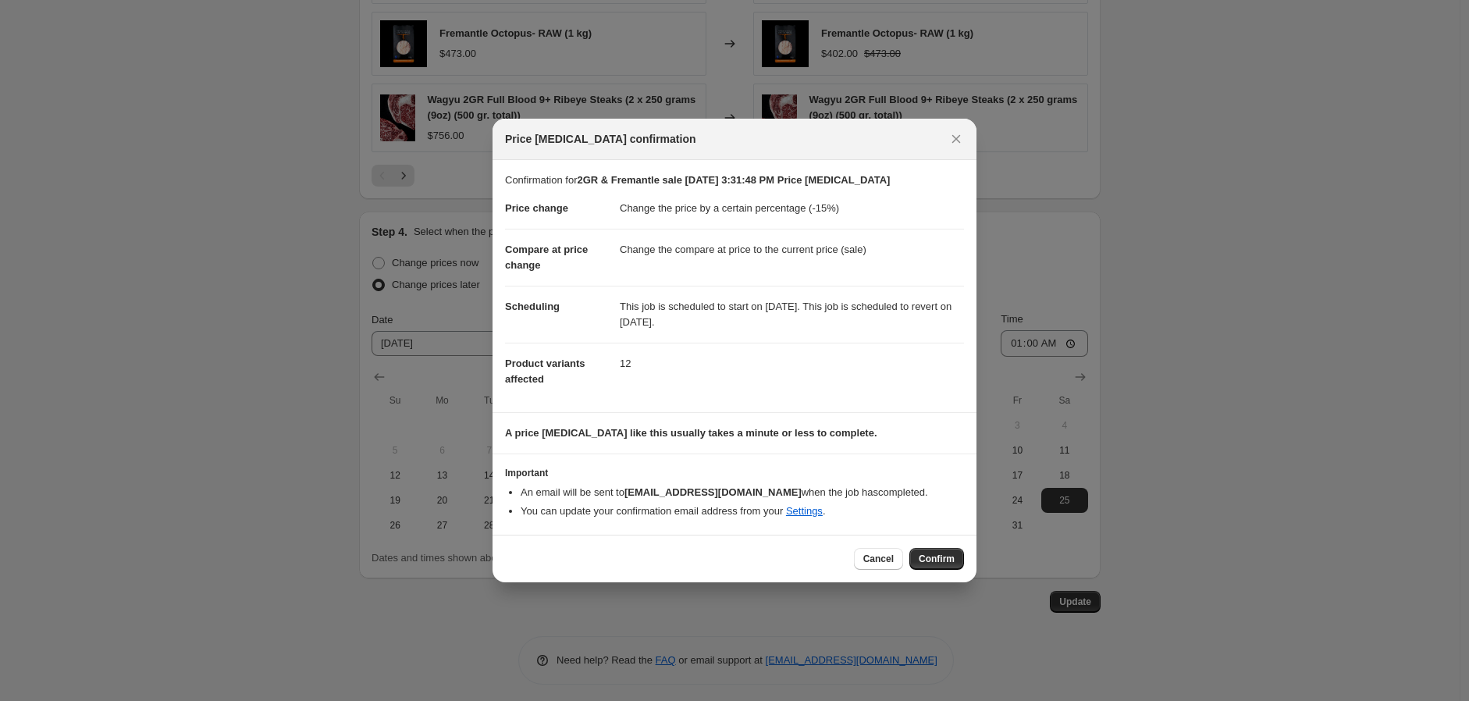
click at [899, 543] on div "Cancel Confirm" at bounding box center [735, 559] width 484 height 48
click at [894, 561] on span "Cancel" at bounding box center [878, 559] width 30 height 12
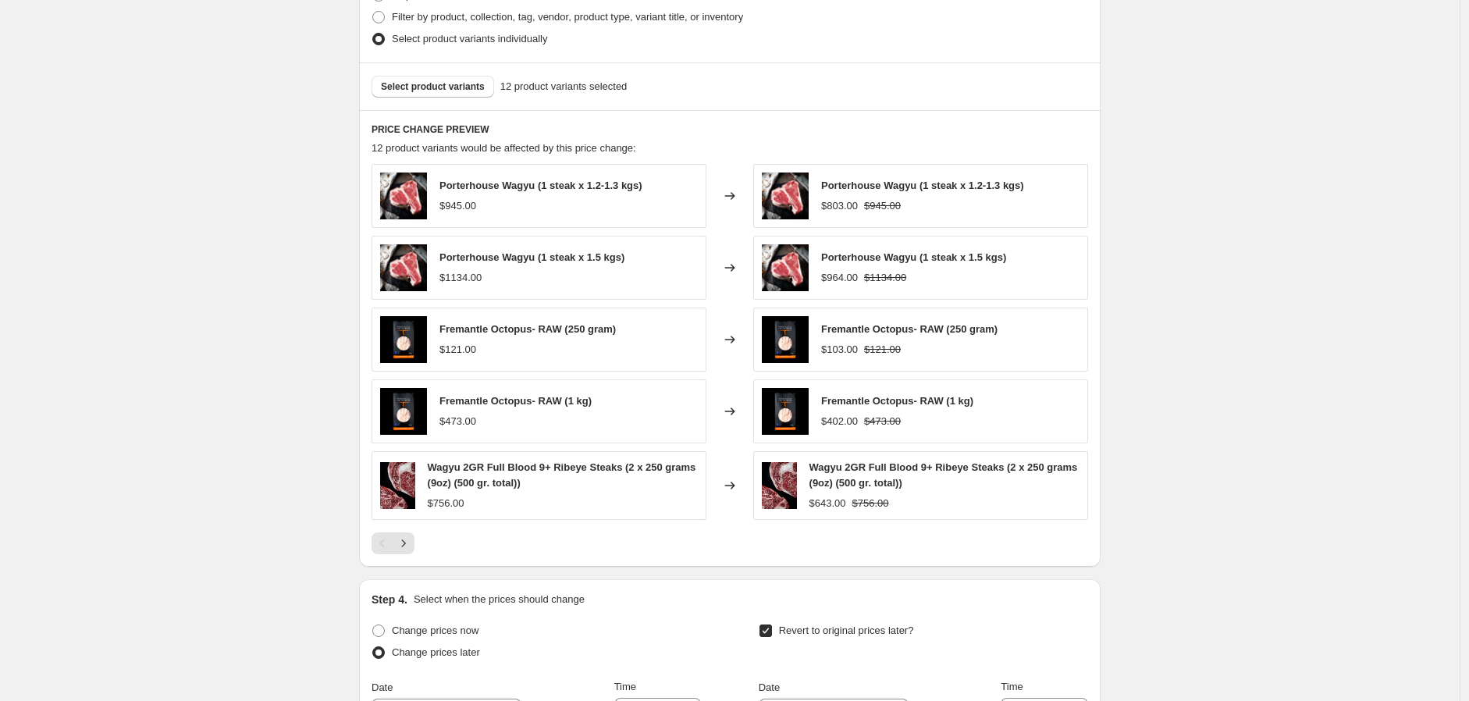
scroll to position [607, 0]
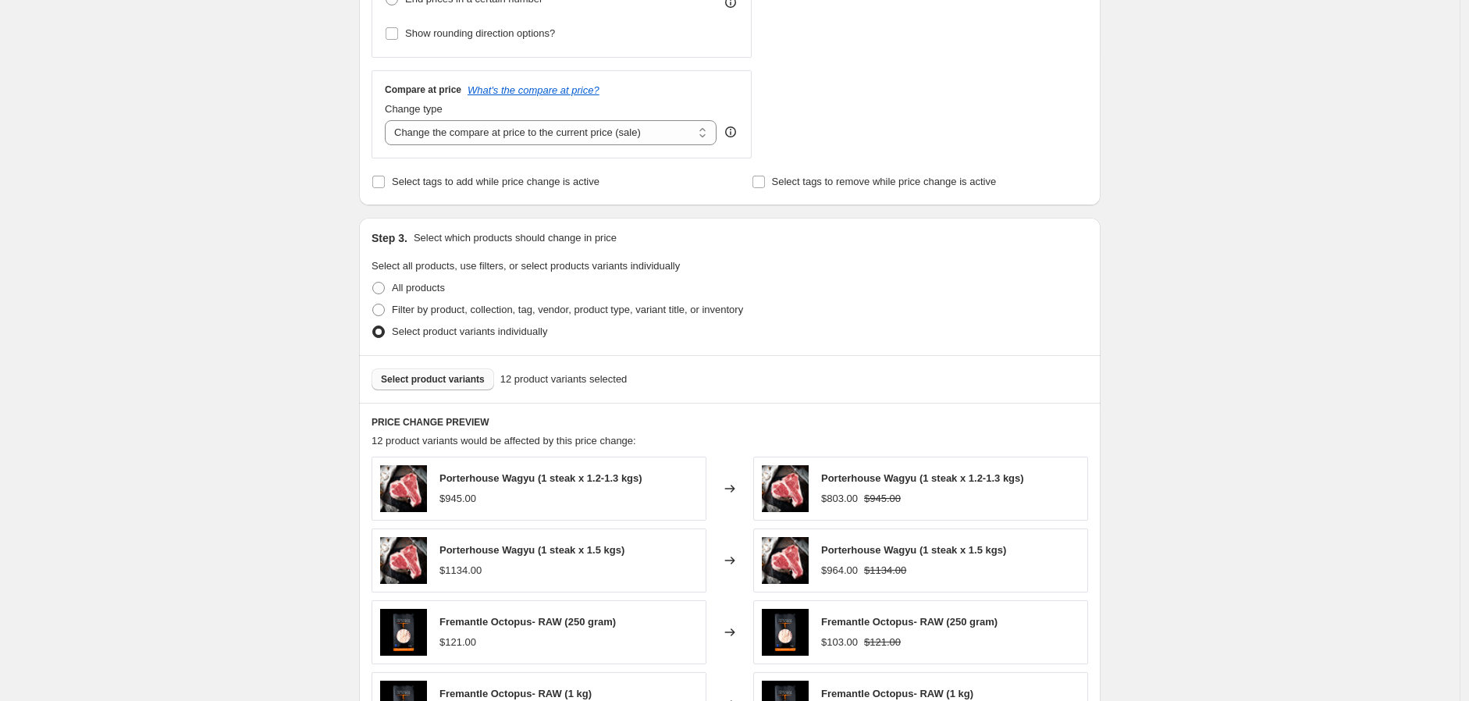
click at [462, 368] on button "Select product variants" at bounding box center [433, 379] width 123 height 22
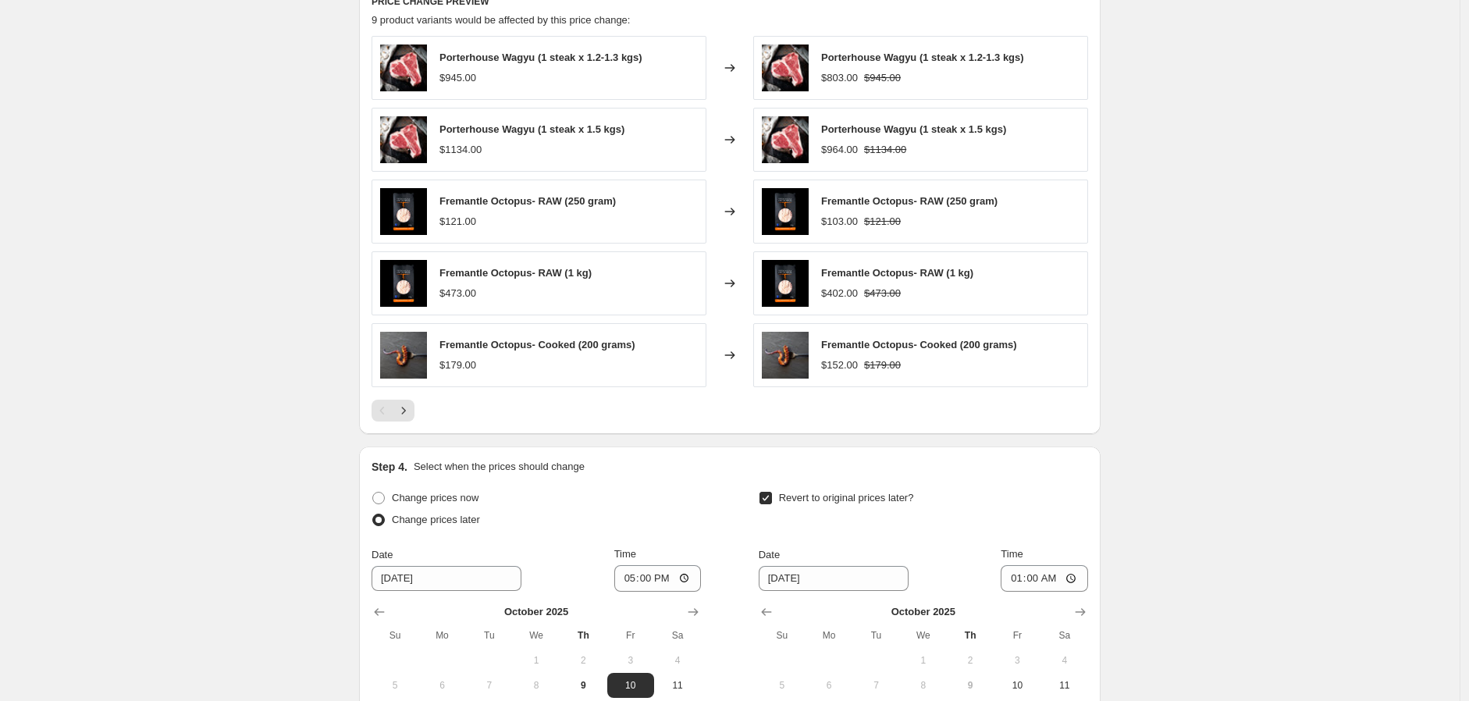
scroll to position [1270, 0]
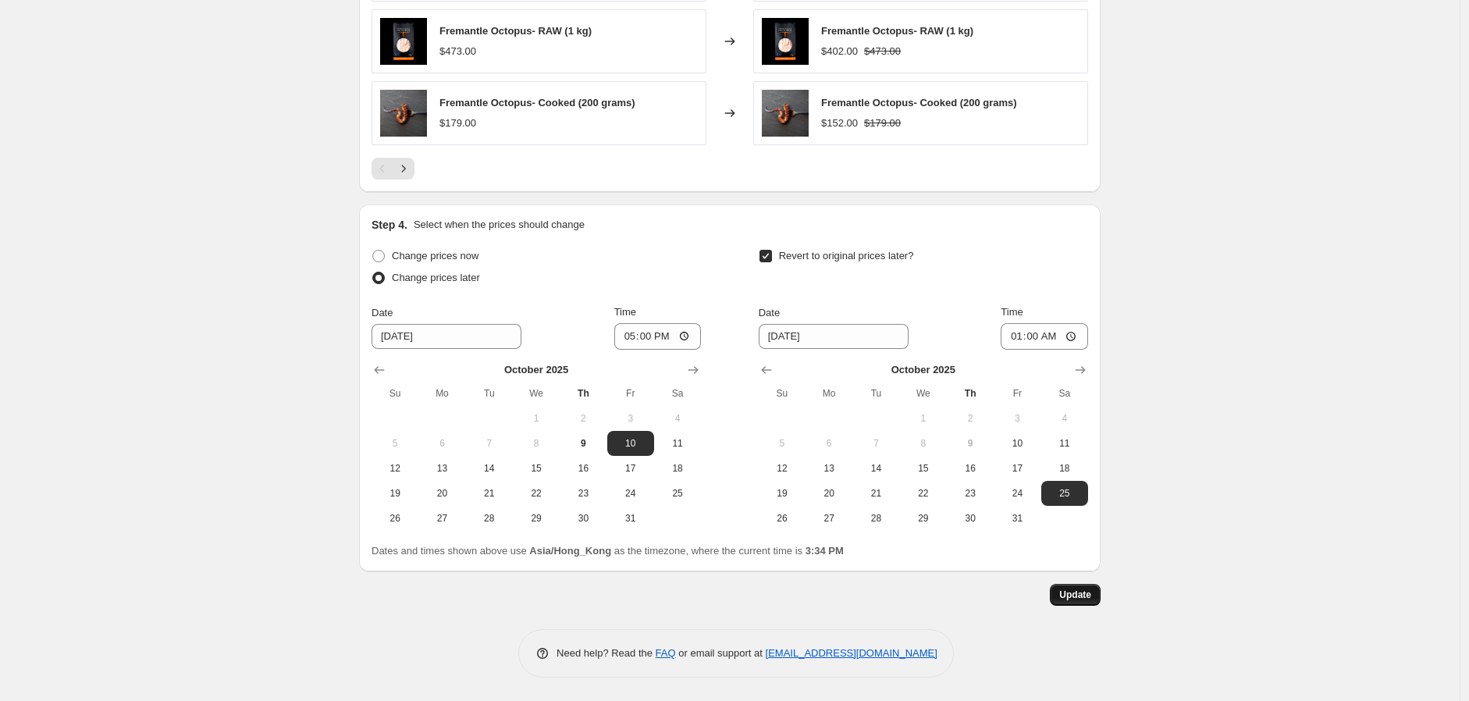
click at [1083, 595] on span "Update" at bounding box center [1075, 595] width 32 height 12
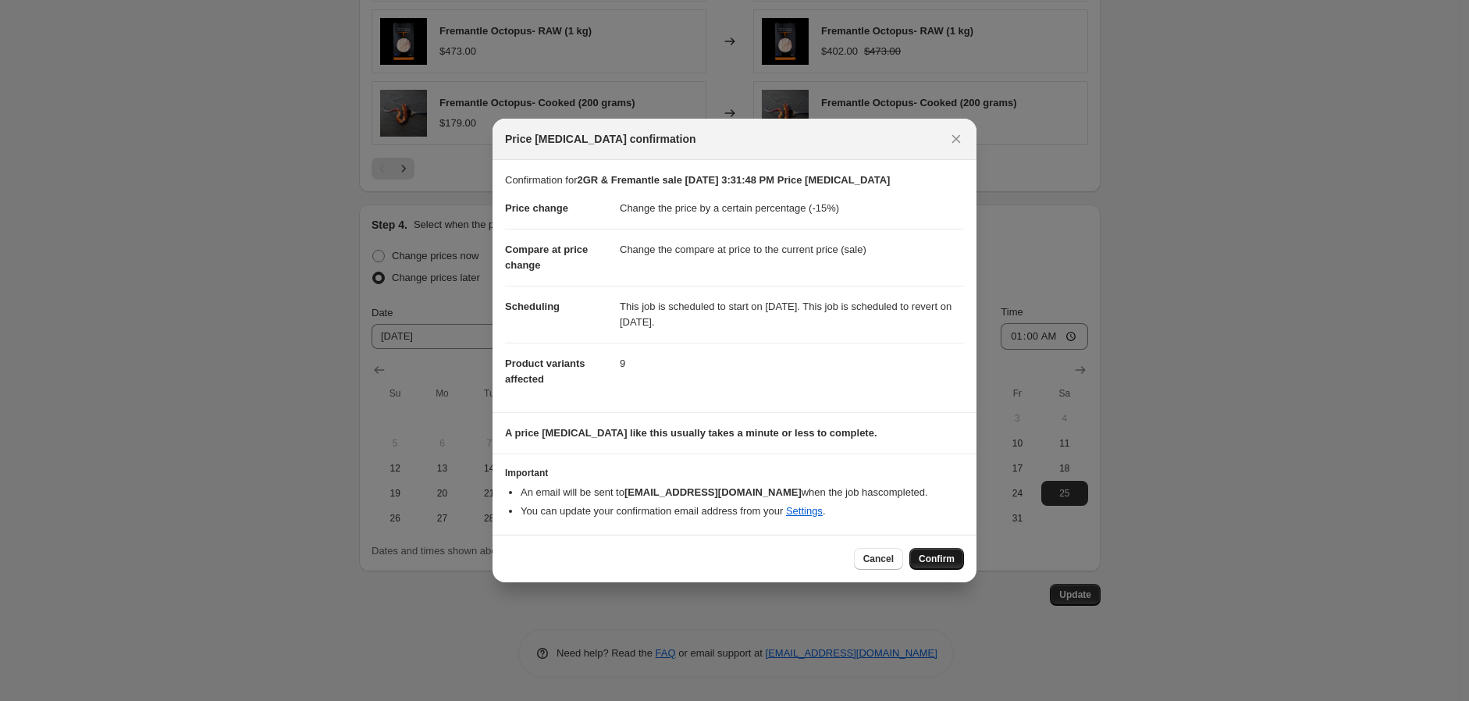
click at [933, 548] on button "Confirm" at bounding box center [936, 559] width 55 height 22
